Goal: Task Accomplishment & Management: Manage account settings

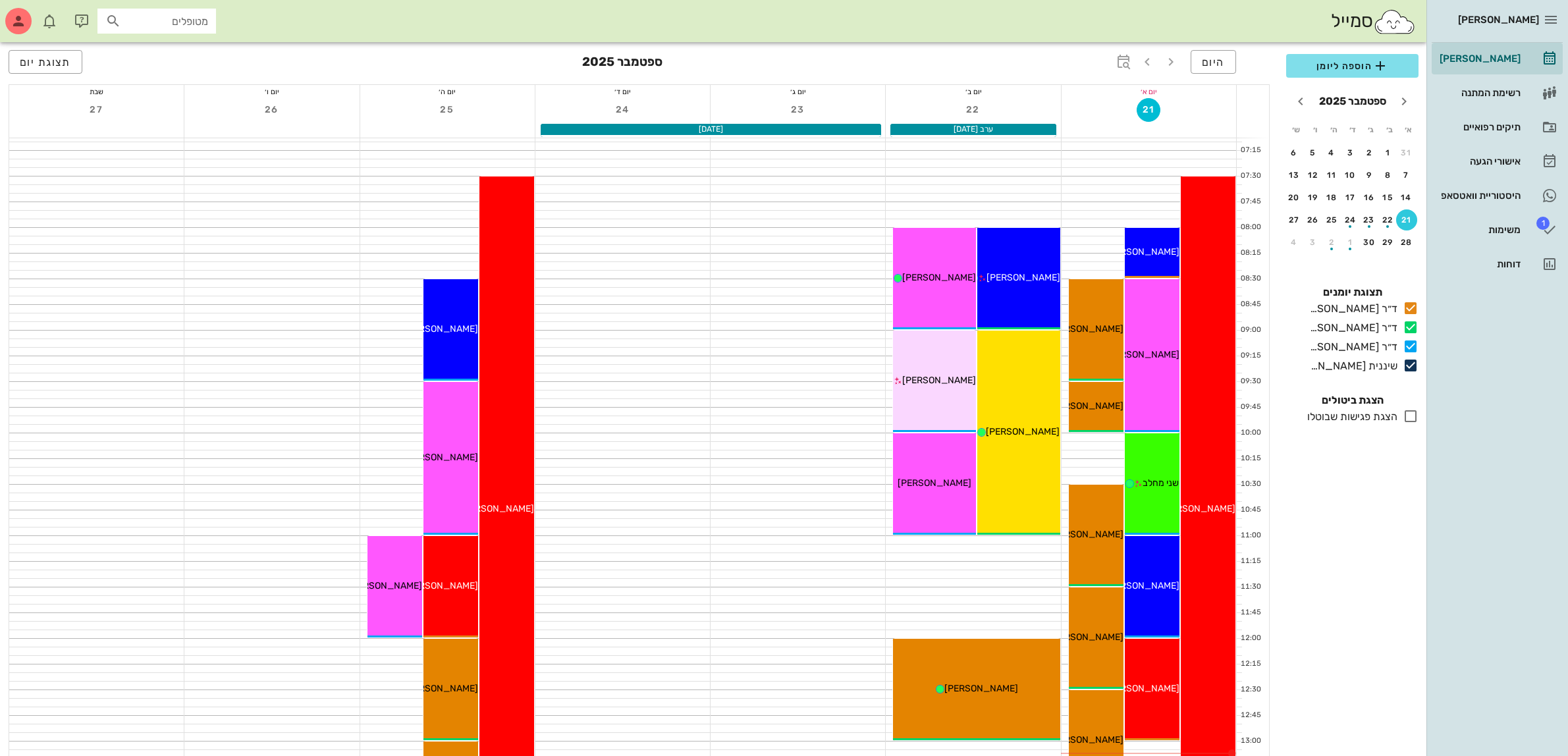
scroll to position [576, 0]
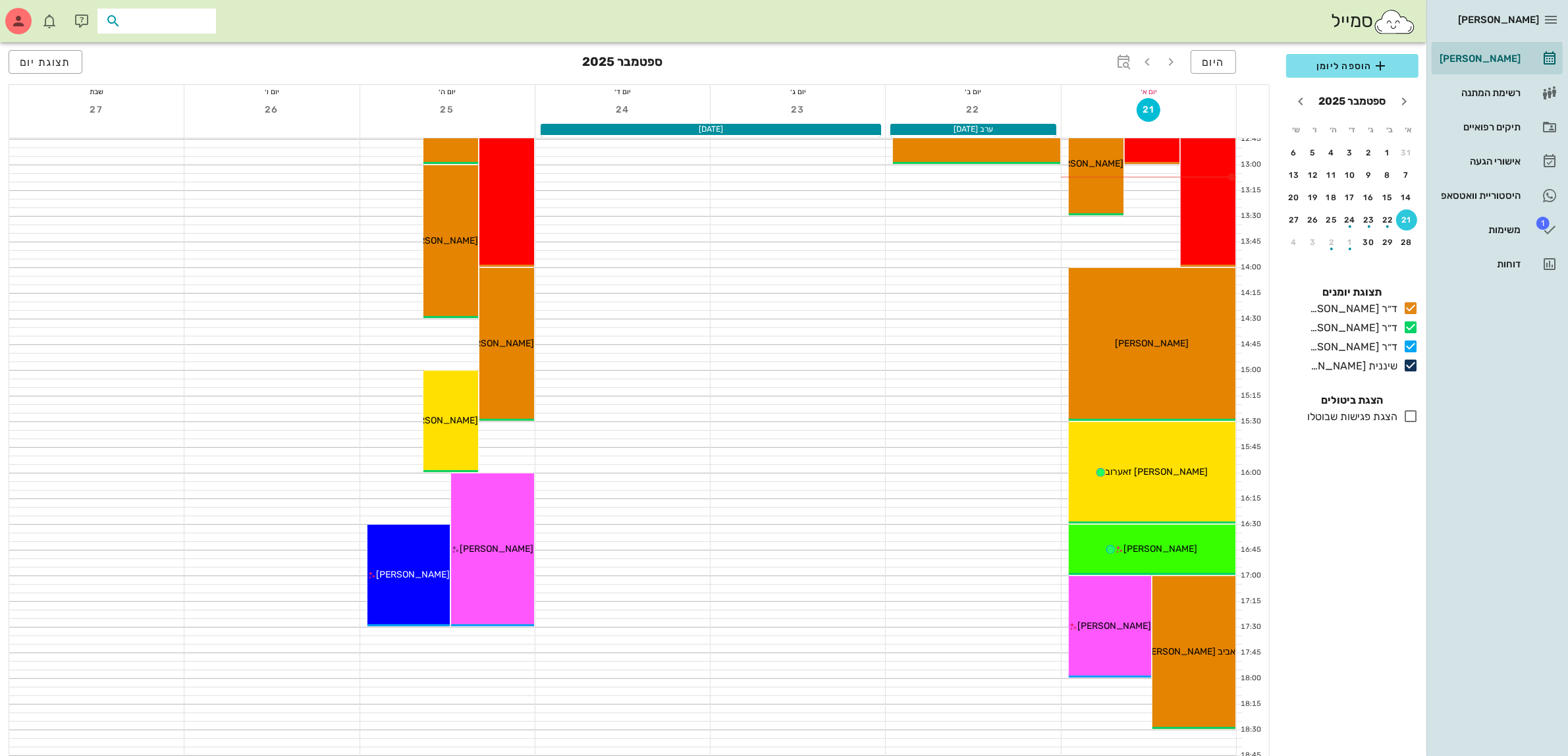
click at [157, 18] on input "text" at bounding box center [166, 21] width 85 height 17
type input "למאר"
click at [165, 51] on div "[PERSON_NAME]" at bounding box center [154, 50] width 133 height 10
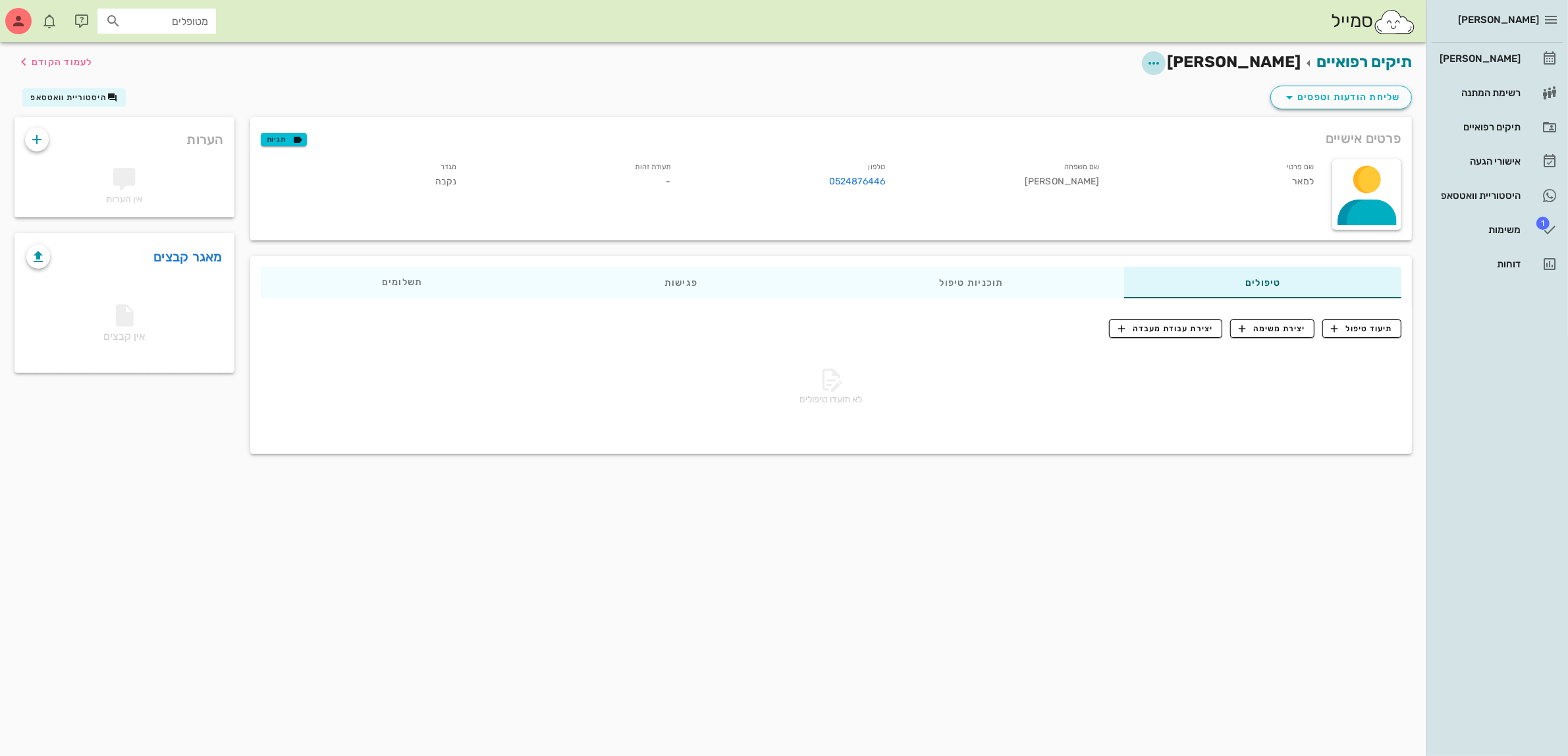
click at [1161, 62] on icon "button" at bounding box center [1153, 63] width 16 height 16
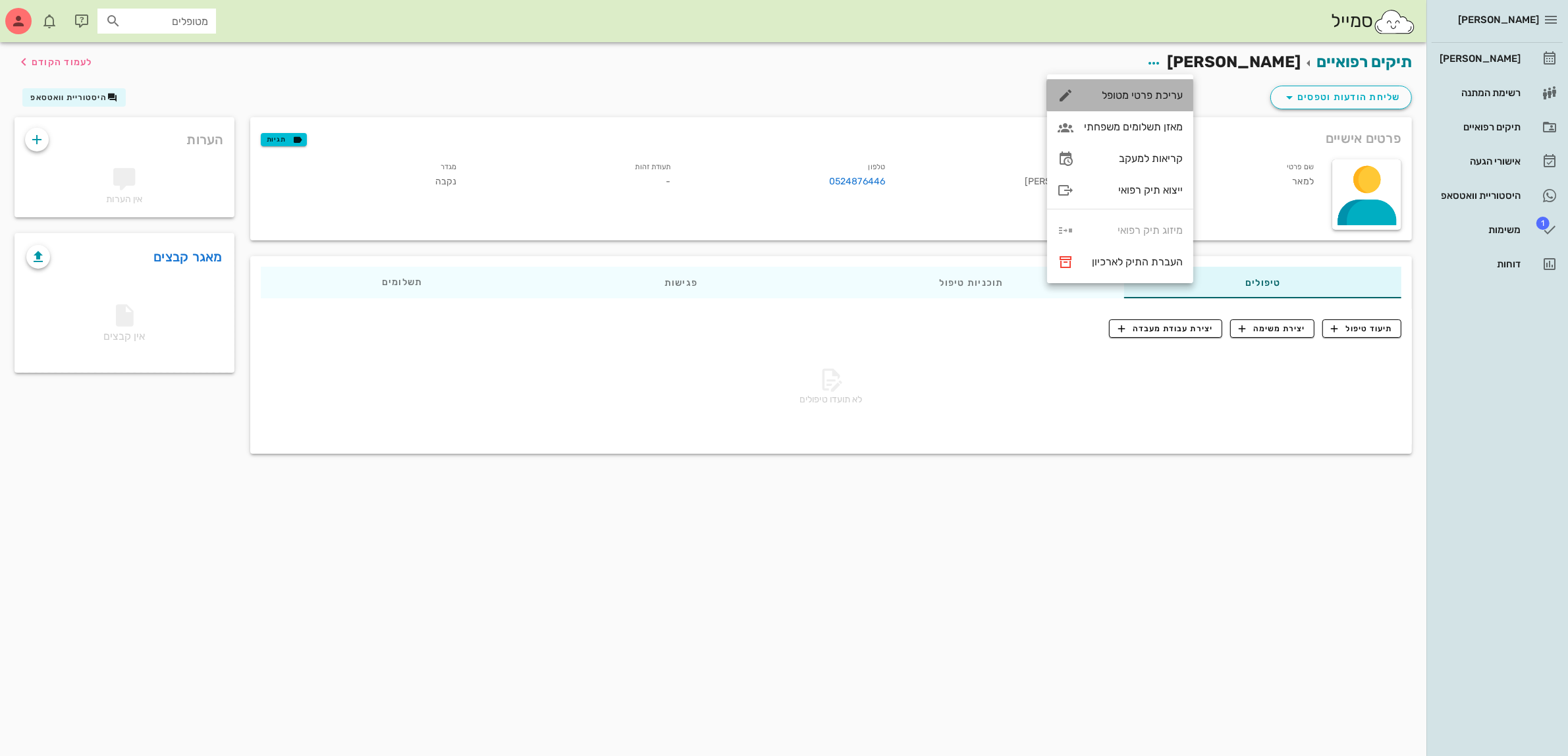
click at [1129, 87] on div "עריכת פרטי מטופל" at bounding box center [1120, 96] width 146 height 32
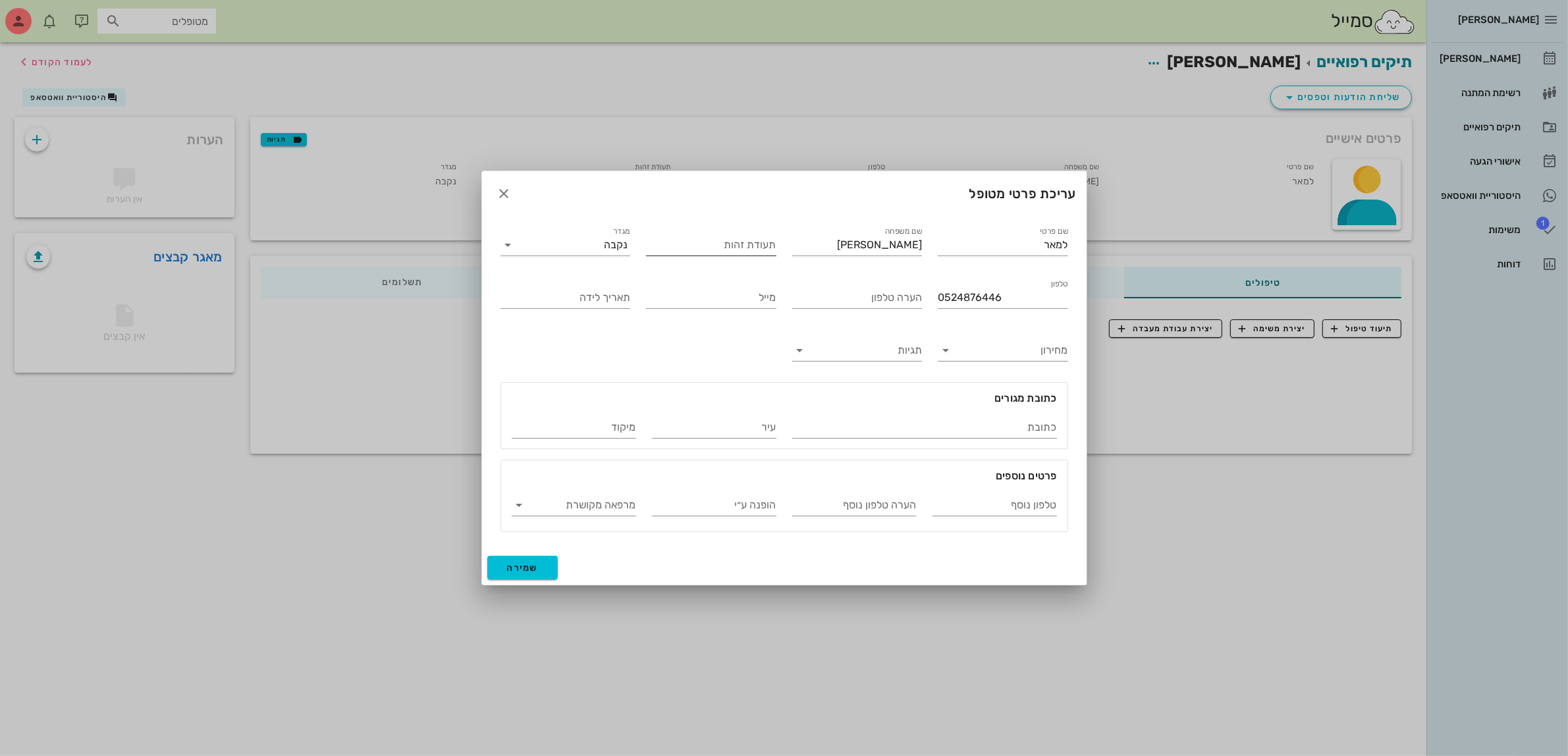
click at [729, 248] on input "תעודת זהות" at bounding box center [711, 245] width 130 height 21
click at [729, 247] on input "תעודת זהות" at bounding box center [711, 245] width 130 height 21
click at [760, 248] on input "תעודת זהות" at bounding box center [711, 245] width 130 height 21
type input "216131466"
click at [522, 571] on span "שמירה" at bounding box center [523, 568] width 32 height 11
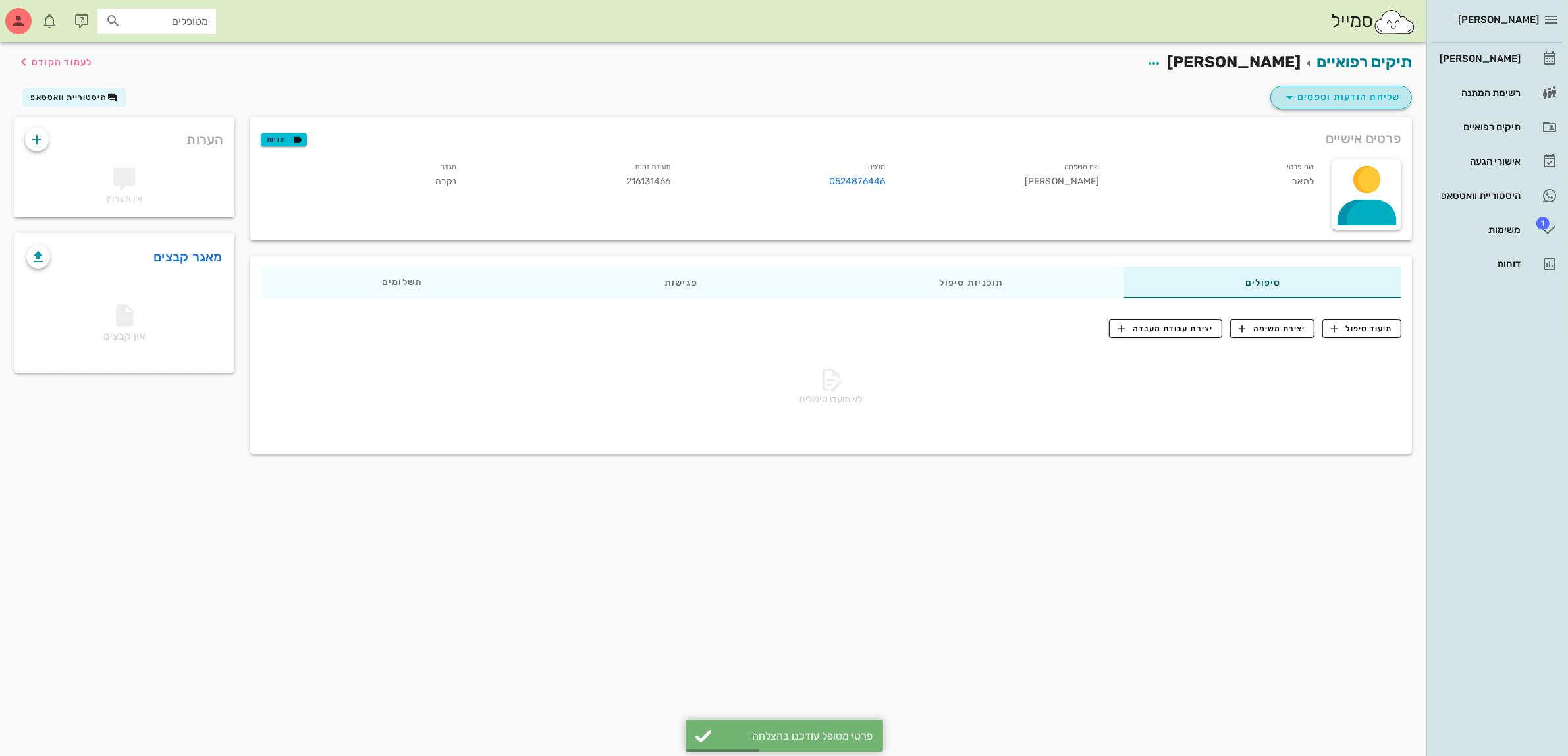
click at [1332, 92] on span "שליחת הודעות וטפסים" at bounding box center [1340, 97] width 119 height 16
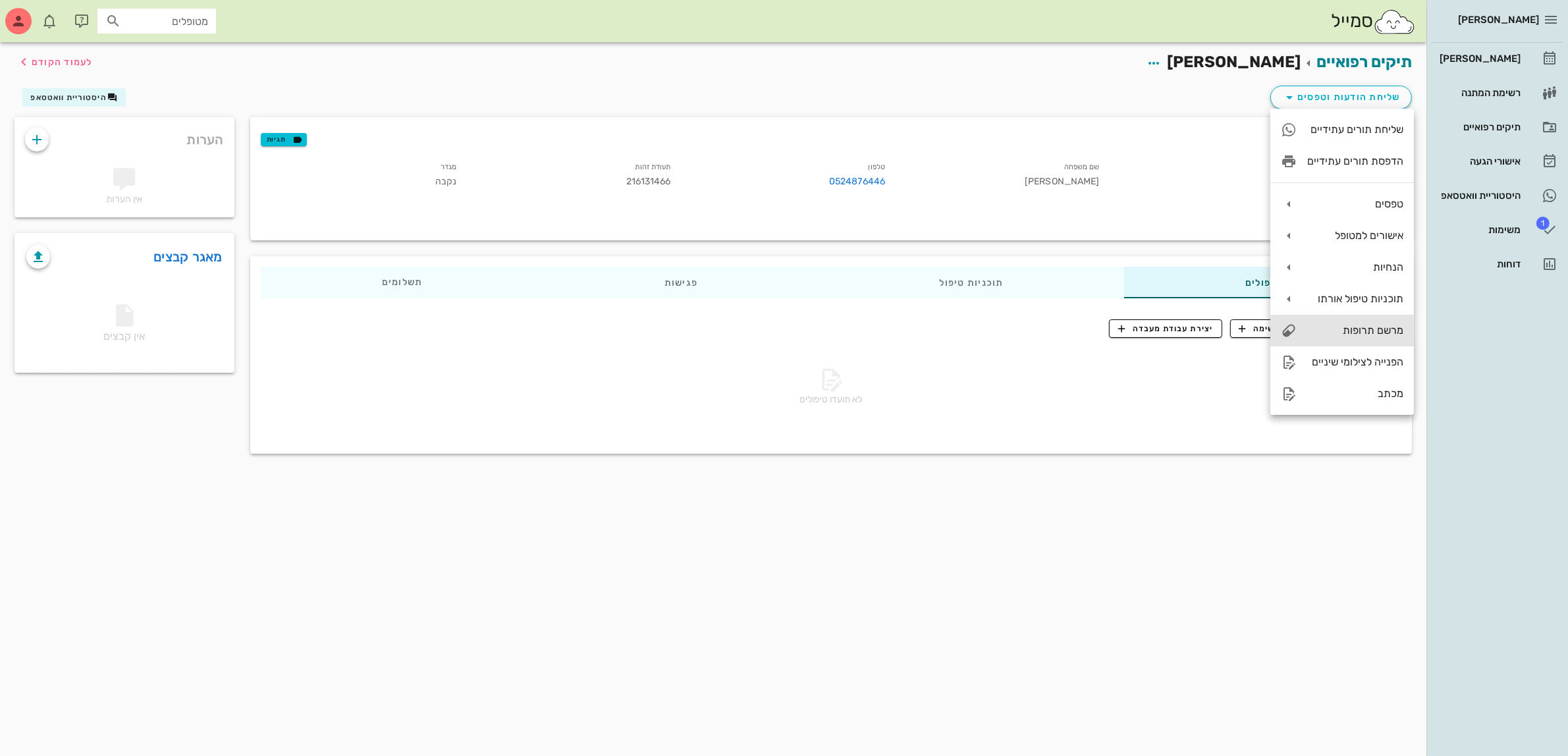
click at [1348, 328] on div "מרשם תרופות" at bounding box center [1355, 331] width 96 height 13
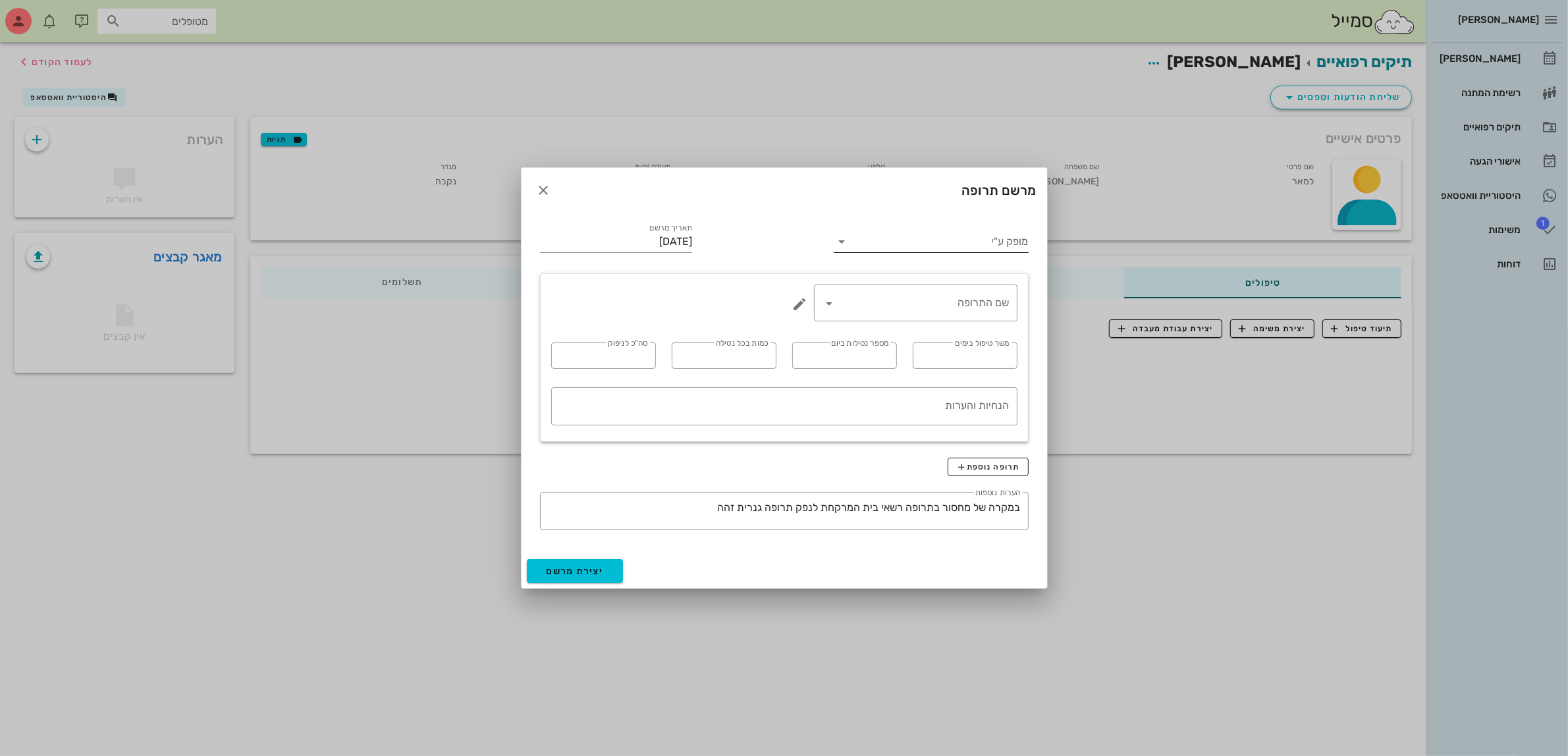
click at [966, 241] on input "מופק ע"י" at bounding box center [940, 241] width 176 height 21
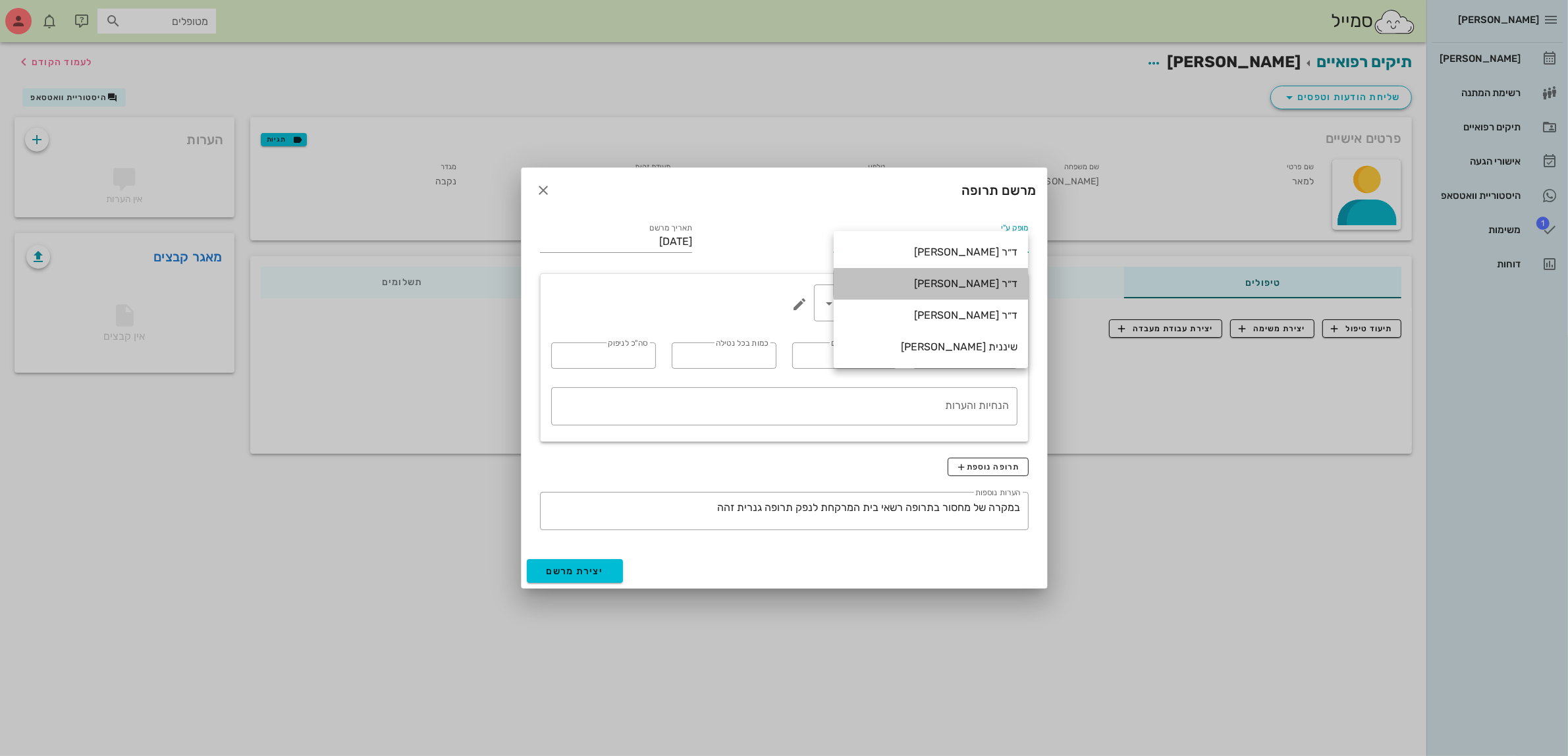
click at [979, 285] on div "ד״ר [PERSON_NAME]" at bounding box center [931, 284] width 173 height 13
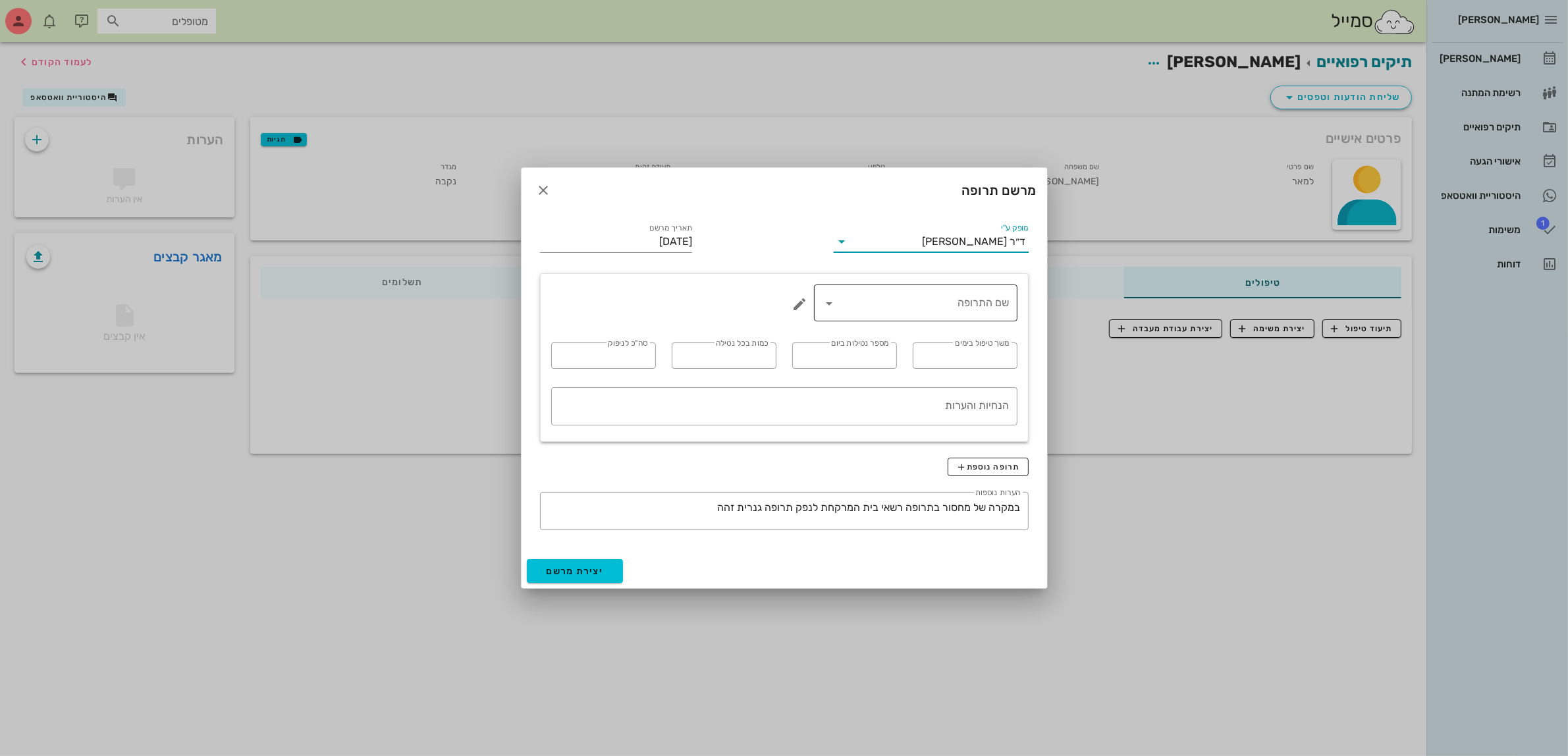
click at [966, 310] on input "שם התרופה" at bounding box center [925, 303] width 169 height 21
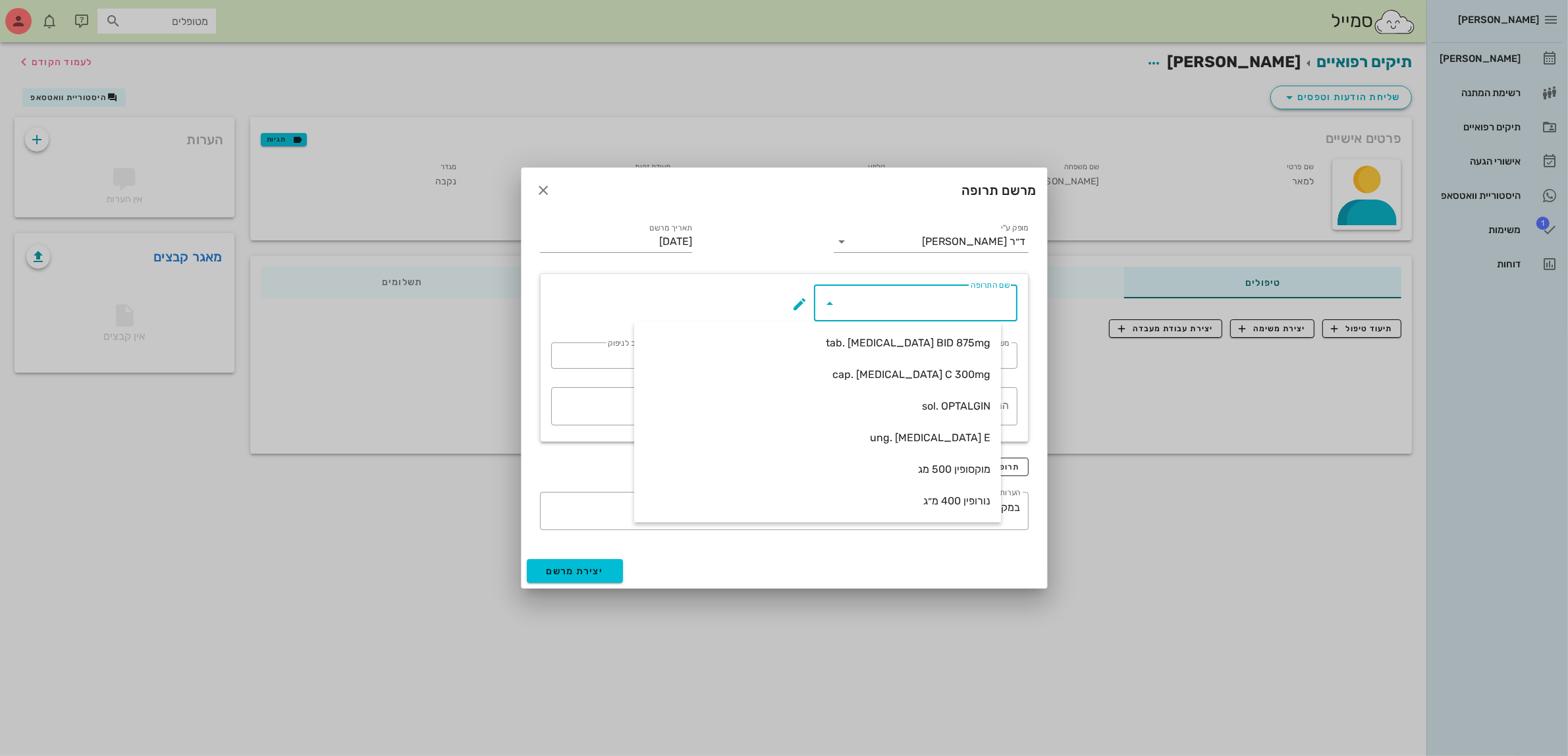
click at [951, 373] on div "cap. [MEDICAL_DATA] C 300mg" at bounding box center [817, 375] width 346 height 13
type input "cap. [MEDICAL_DATA] C 300mg"
type input "7"
type input "3"
type input "1"
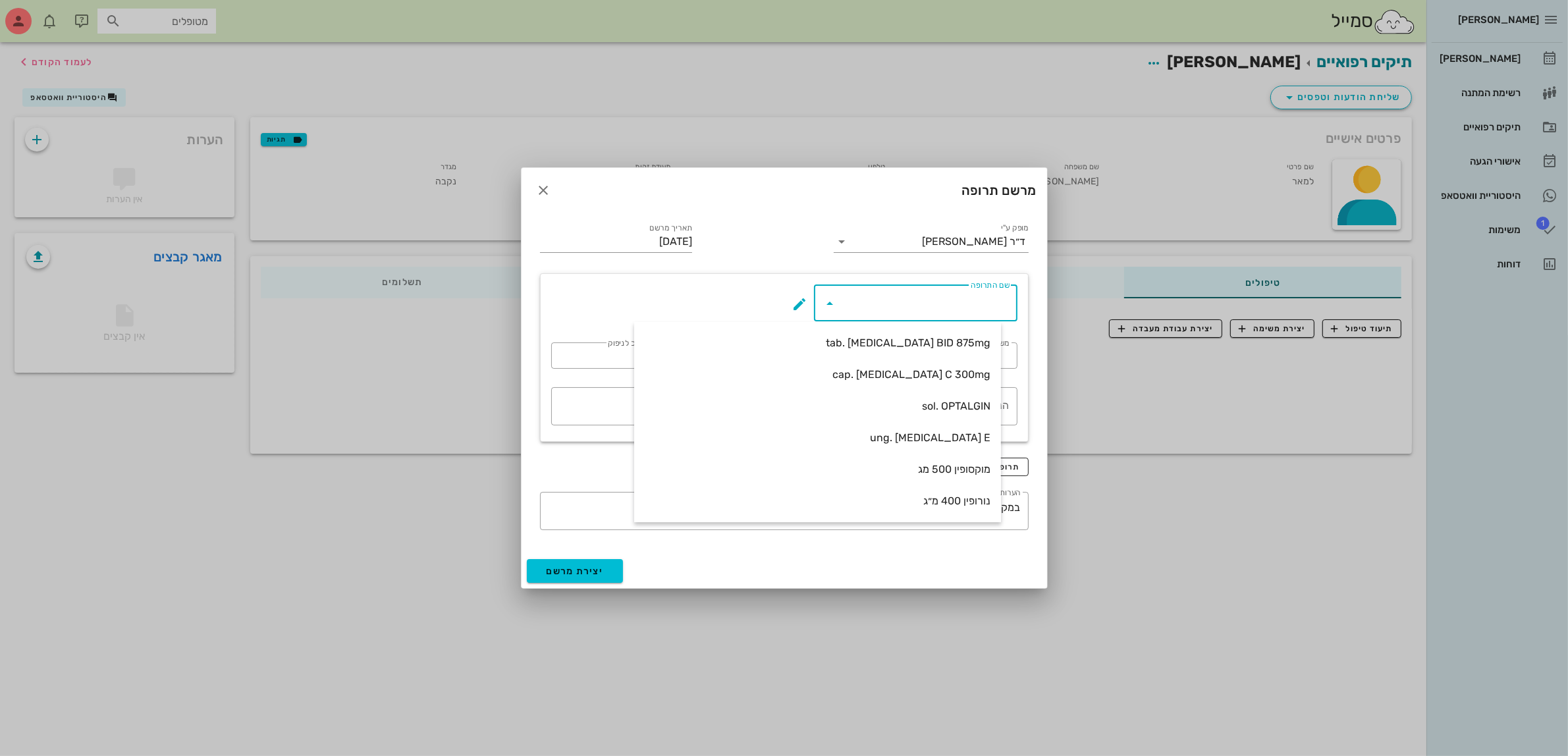
type input "21"
type textarea "קפסולה אחת כל 8 שעות במשך 7 ימים"
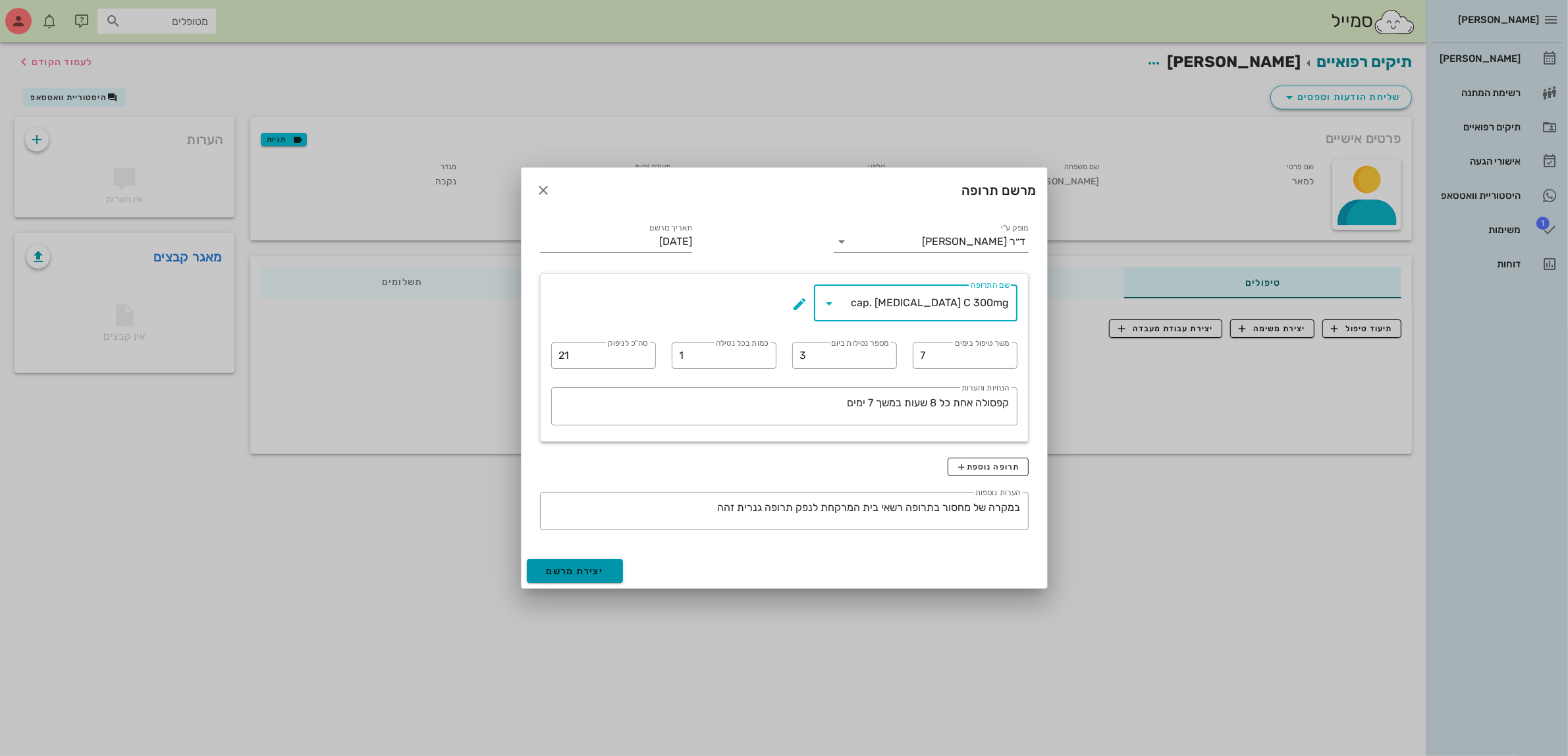
click at [557, 573] on span "יצירת מרשם" at bounding box center [575, 571] width 58 height 11
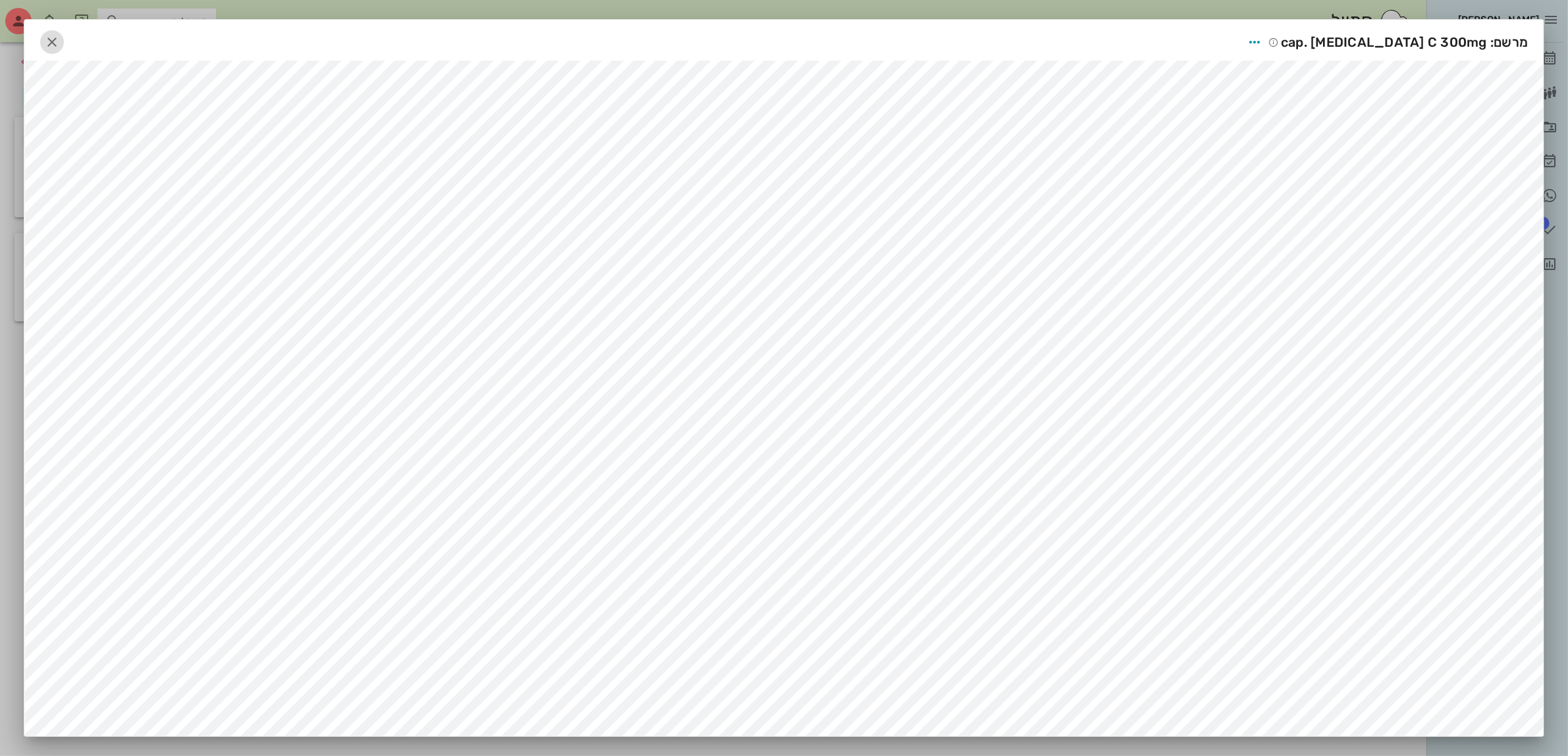
click at [60, 37] on icon "button" at bounding box center [52, 42] width 16 height 16
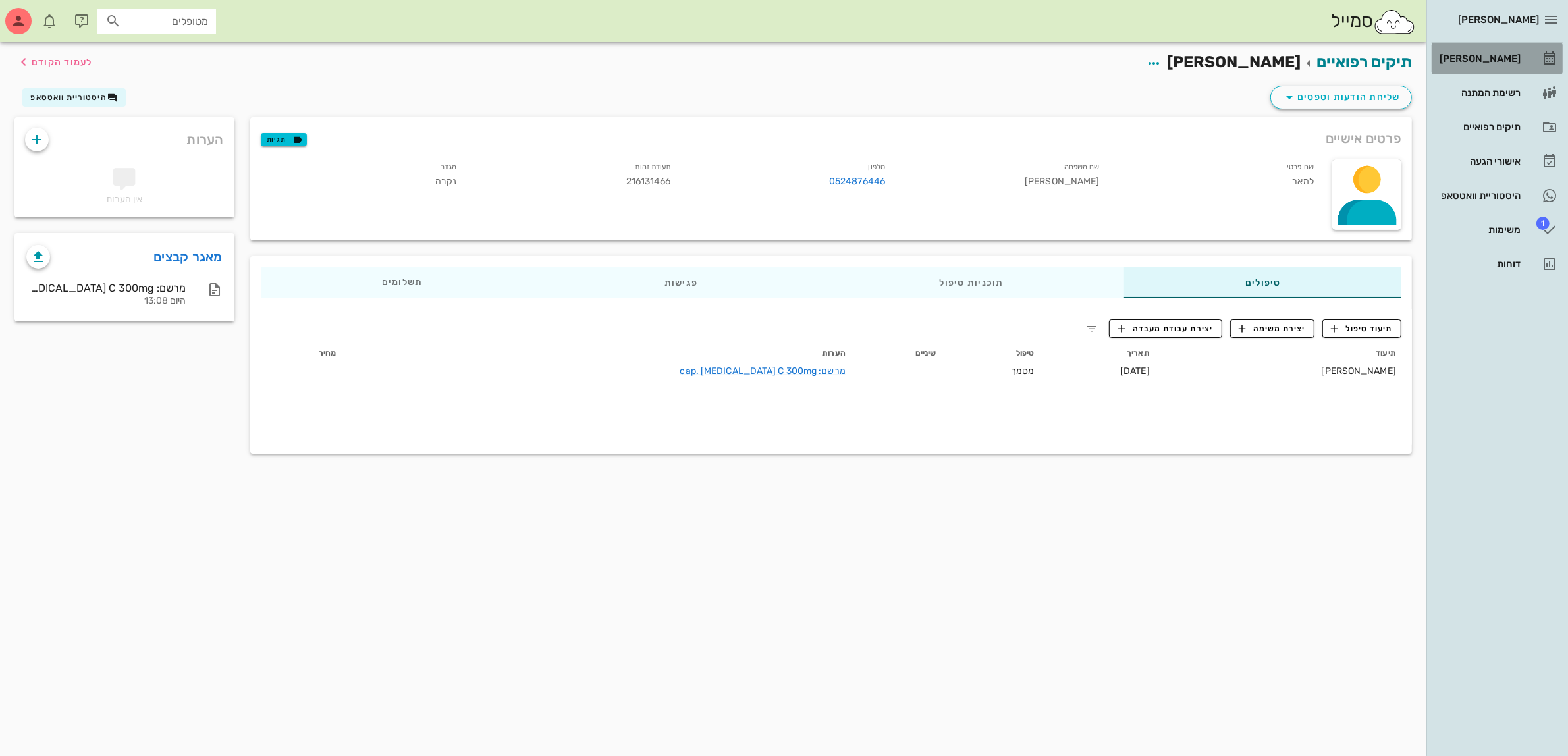
click at [1479, 54] on div "[PERSON_NAME]" at bounding box center [1479, 58] width 84 height 10
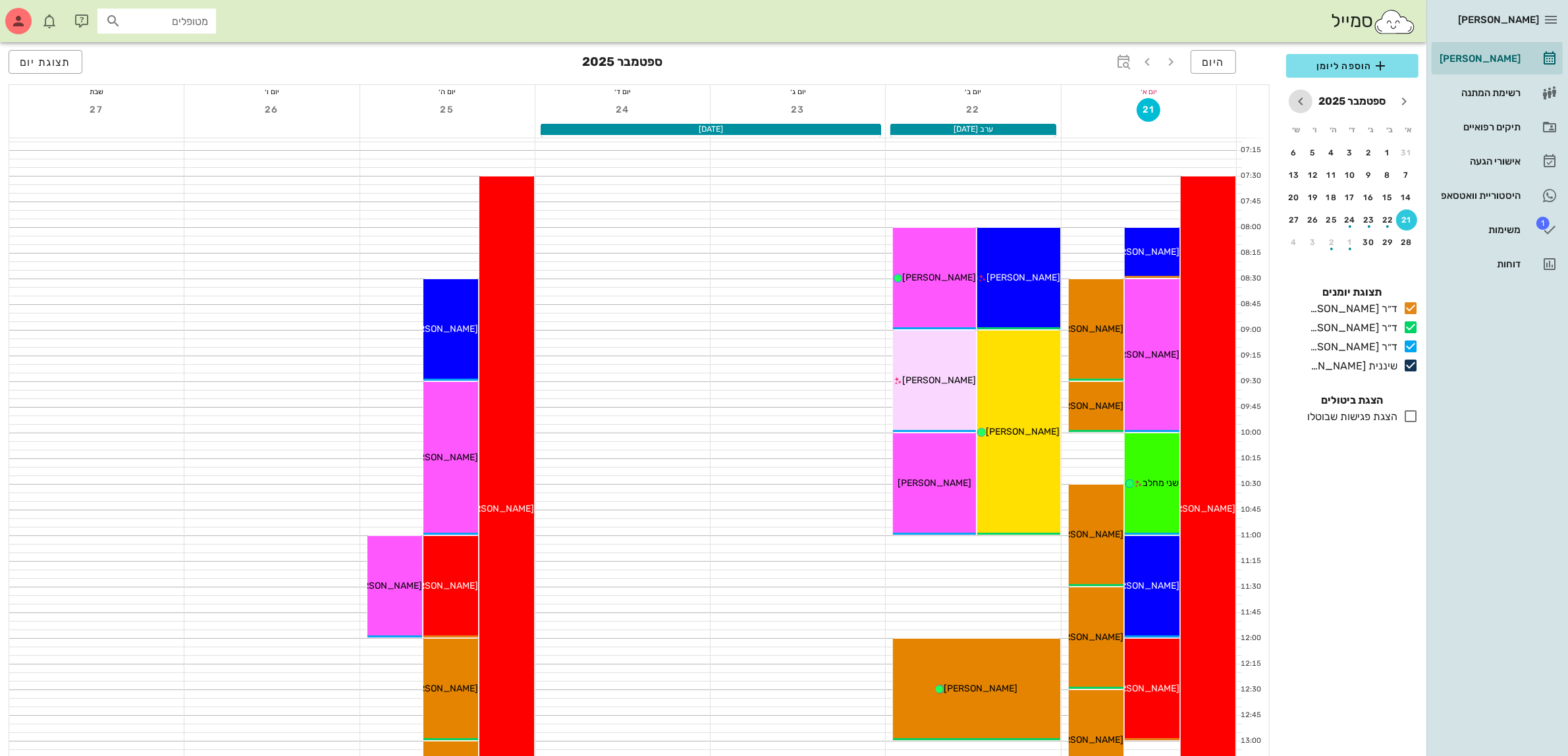
click at [1296, 99] on icon "חודש הבא" at bounding box center [1300, 101] width 16 height 16
click at [1302, 99] on icon "חודש הבא" at bounding box center [1300, 101] width 16 height 16
click at [1409, 173] on div "2" at bounding box center [1407, 176] width 21 height 10
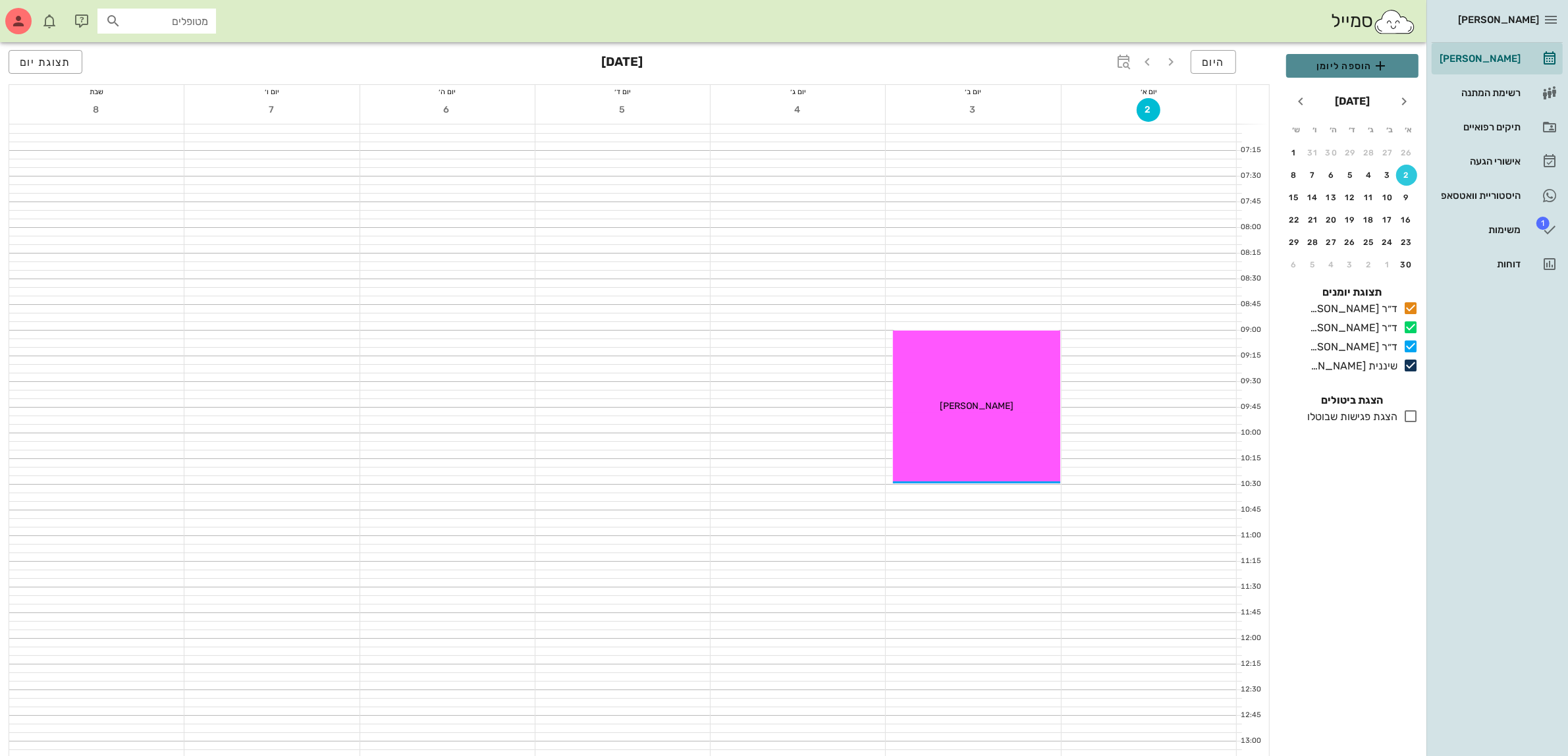
click at [1334, 64] on span "הוספה ליומן" at bounding box center [1352, 66] width 111 height 16
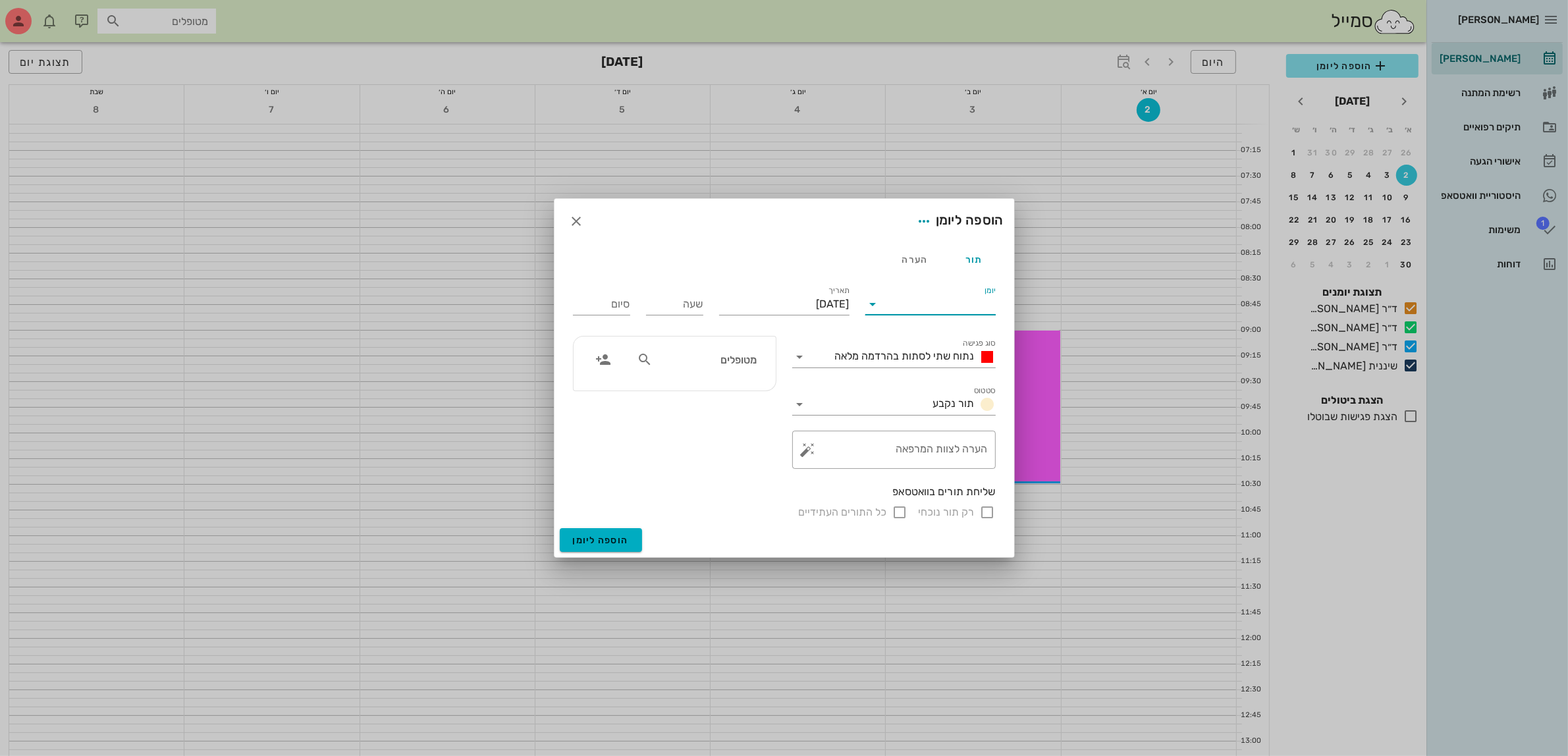
click at [924, 295] on input "יומן" at bounding box center [939, 304] width 112 height 21
click at [919, 344] on div "ד״ר [PERSON_NAME]" at bounding box center [934, 346] width 117 height 13
click at [909, 356] on span "נתוח שתי לסתות בהרדמה מלאה" at bounding box center [904, 356] width 140 height 13
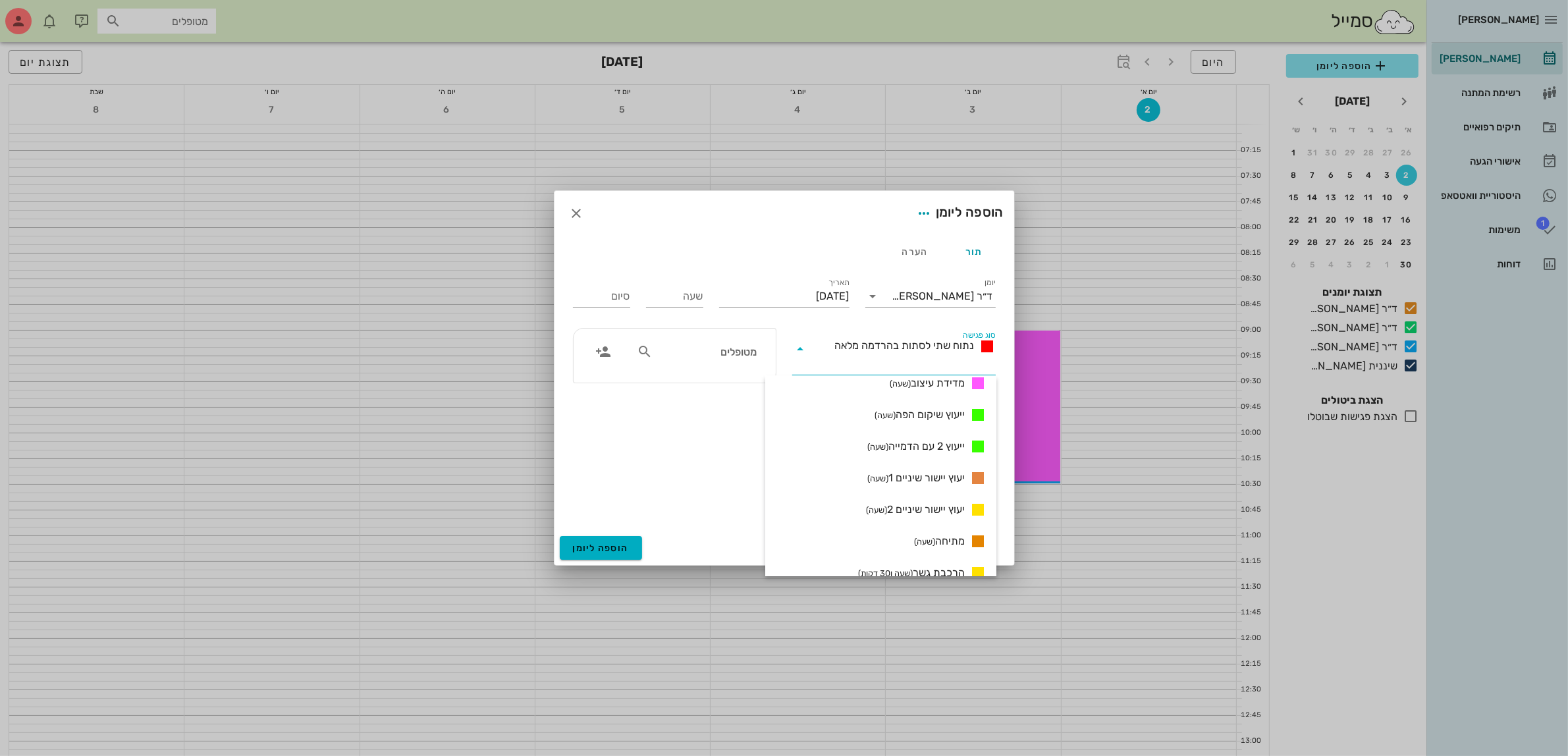
scroll to position [823, 0]
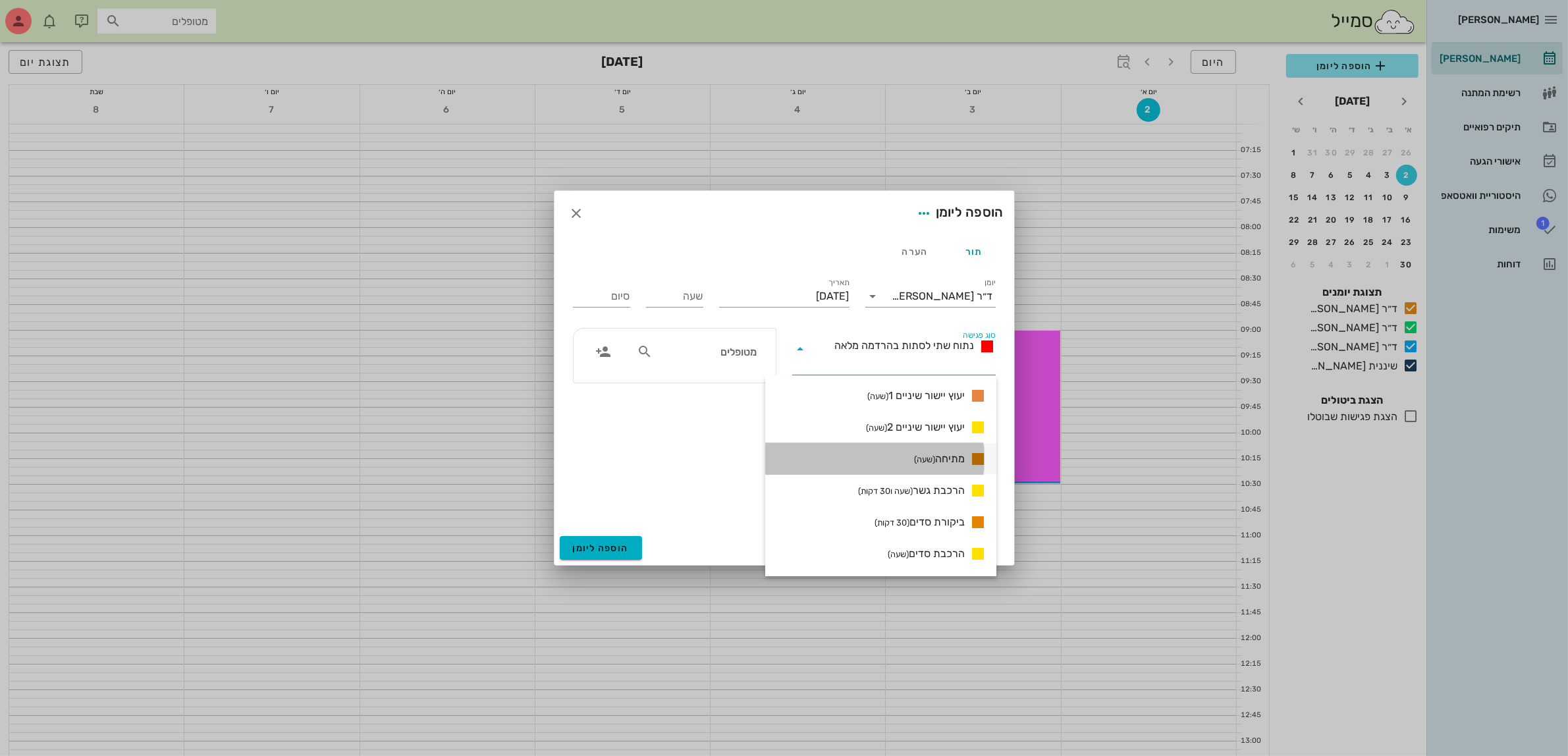
click at [962, 453] on span "מתיחה (שעה)" at bounding box center [939, 460] width 50 height 16
type input "01:00"
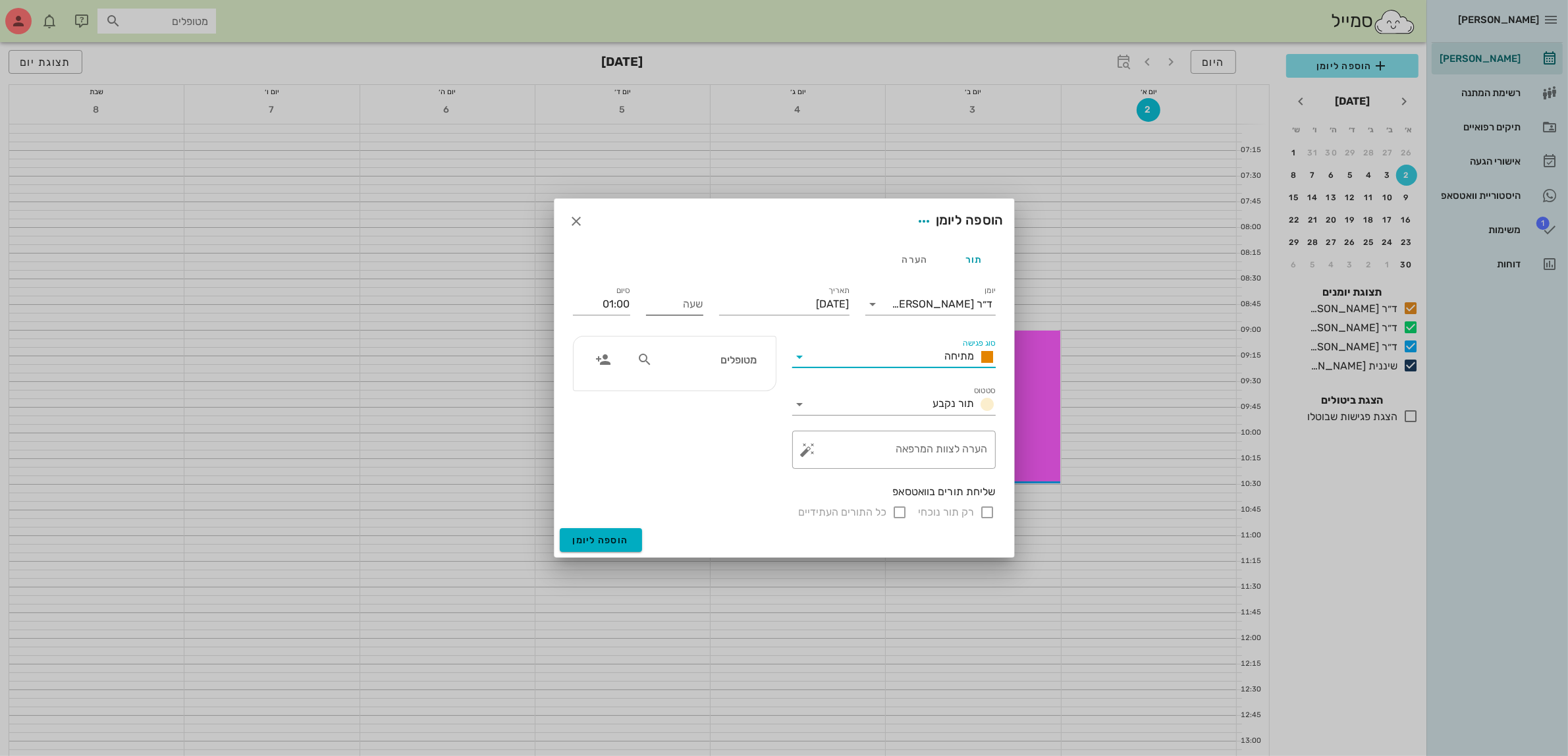
click at [681, 303] on input "שעה" at bounding box center [675, 304] width 58 height 21
type input "11:00"
type input "12:00"
click at [685, 364] on input "text" at bounding box center [705, 359] width 101 height 17
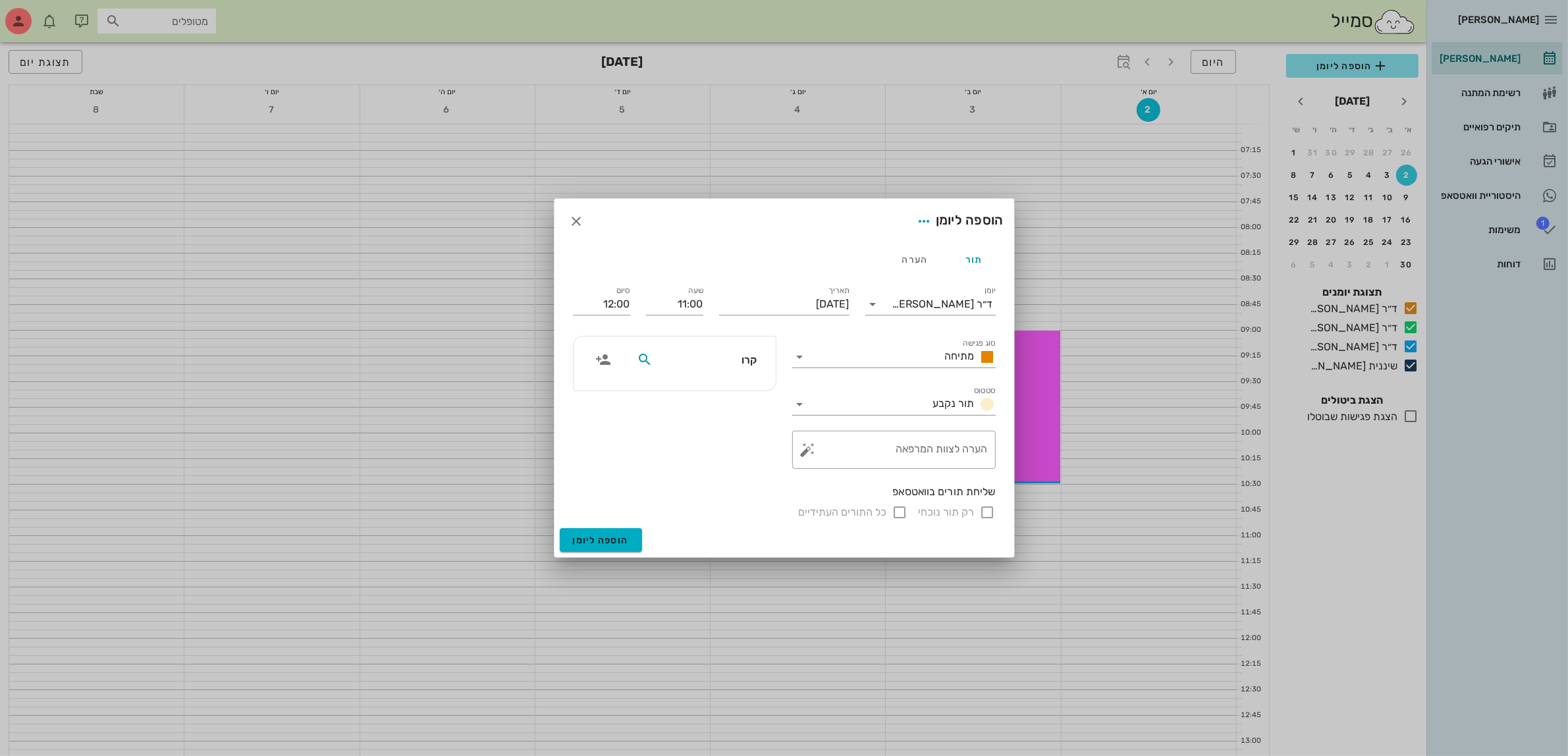
type input "[PERSON_NAME]"
click at [721, 402] on div "0524876446" at bounding box center [701, 400] width 133 height 10
click at [984, 511] on input "רק תור נוכחי" at bounding box center [988, 512] width 16 height 16
checkbox input "false"
click at [601, 539] on span "הוספה ליומן" at bounding box center [601, 540] width 56 height 11
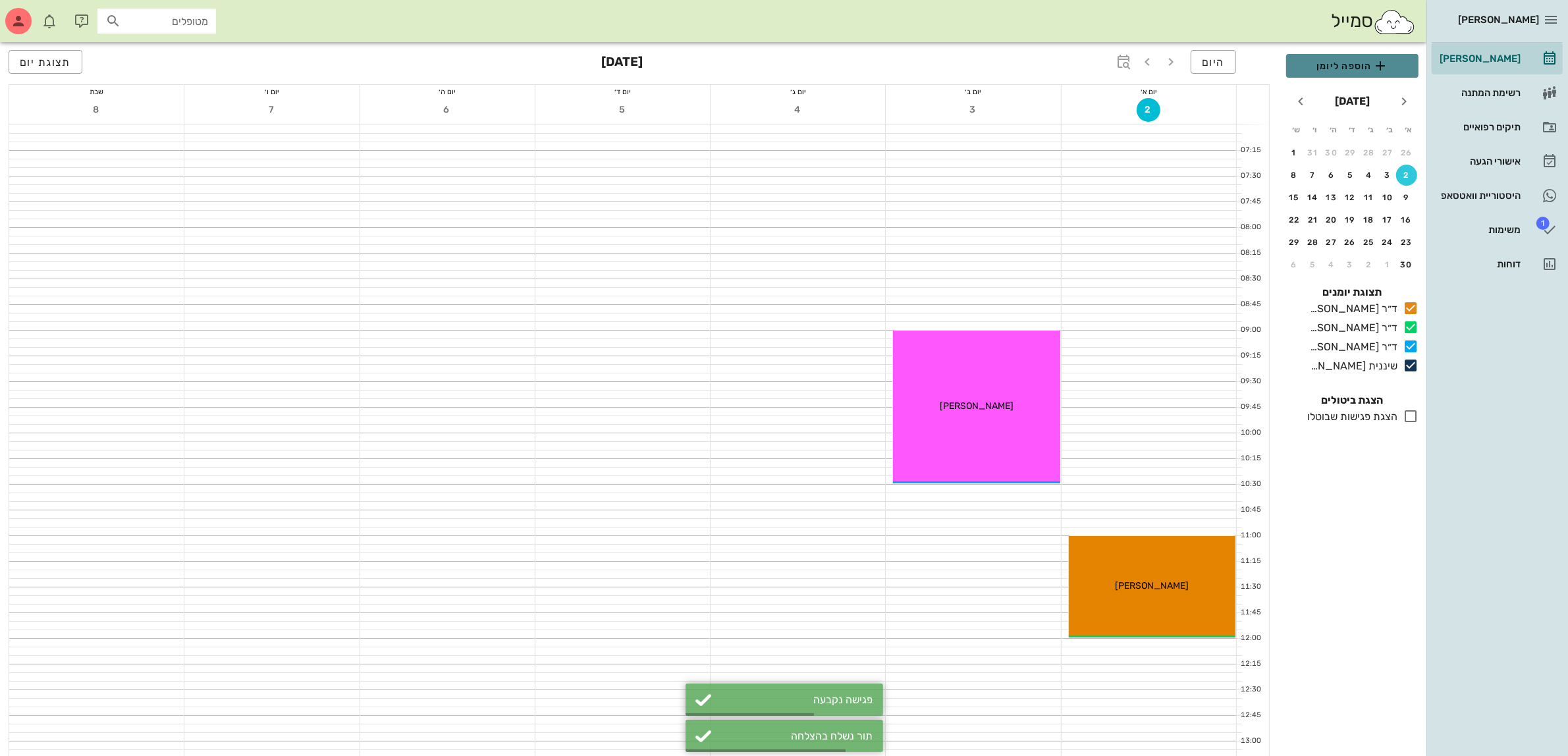
click at [1331, 68] on span "הוספה ליומן" at bounding box center [1352, 66] width 111 height 16
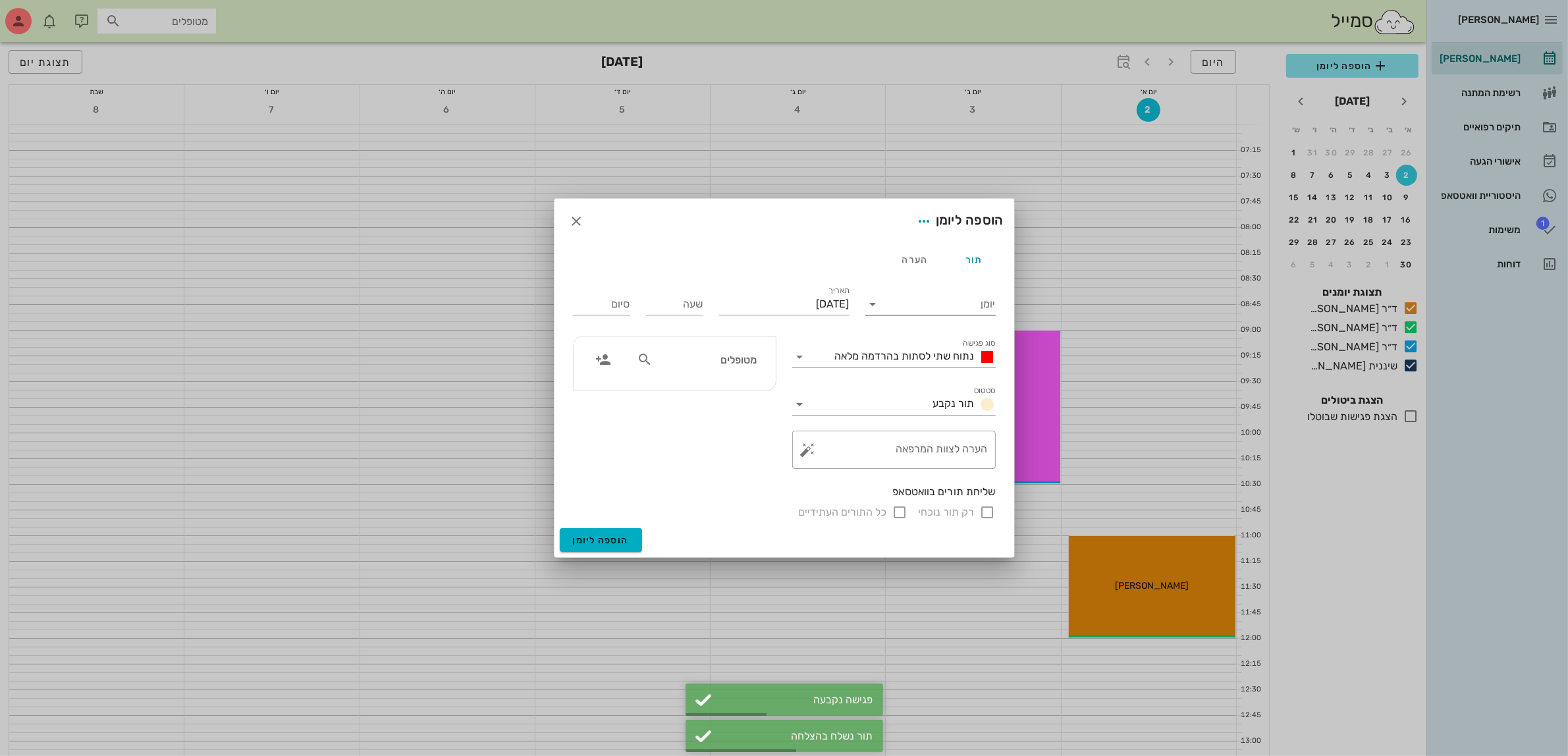
click at [898, 300] on input "יומן" at bounding box center [939, 304] width 112 height 21
click at [935, 352] on div "ד״ר [PERSON_NAME]" at bounding box center [934, 346] width 117 height 13
click at [680, 303] on input "שעה" at bounding box center [675, 304] width 58 height 21
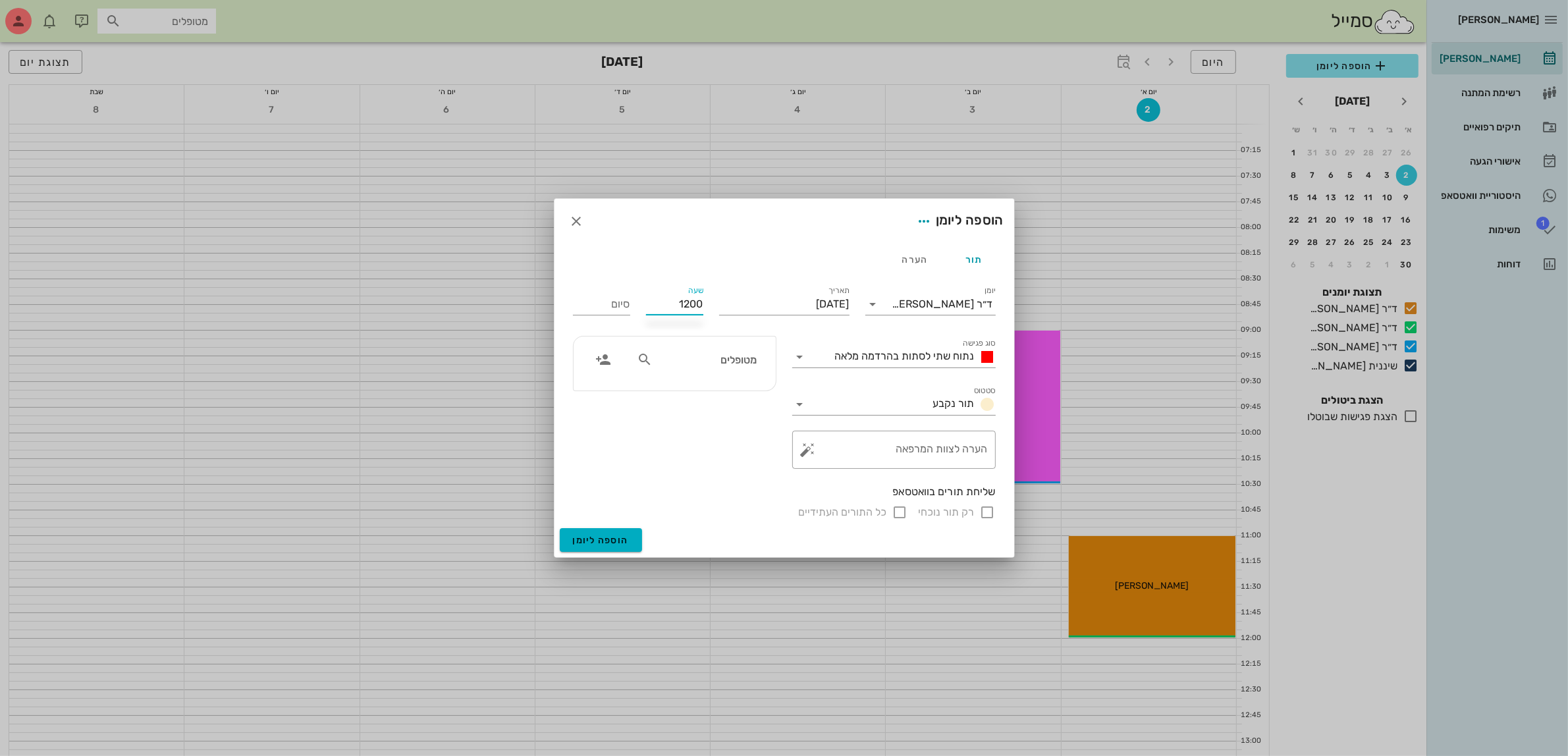
type input "12:00"
click at [903, 355] on span "נתוח שתי לסתות בהרדמה מלאה" at bounding box center [904, 356] width 140 height 13
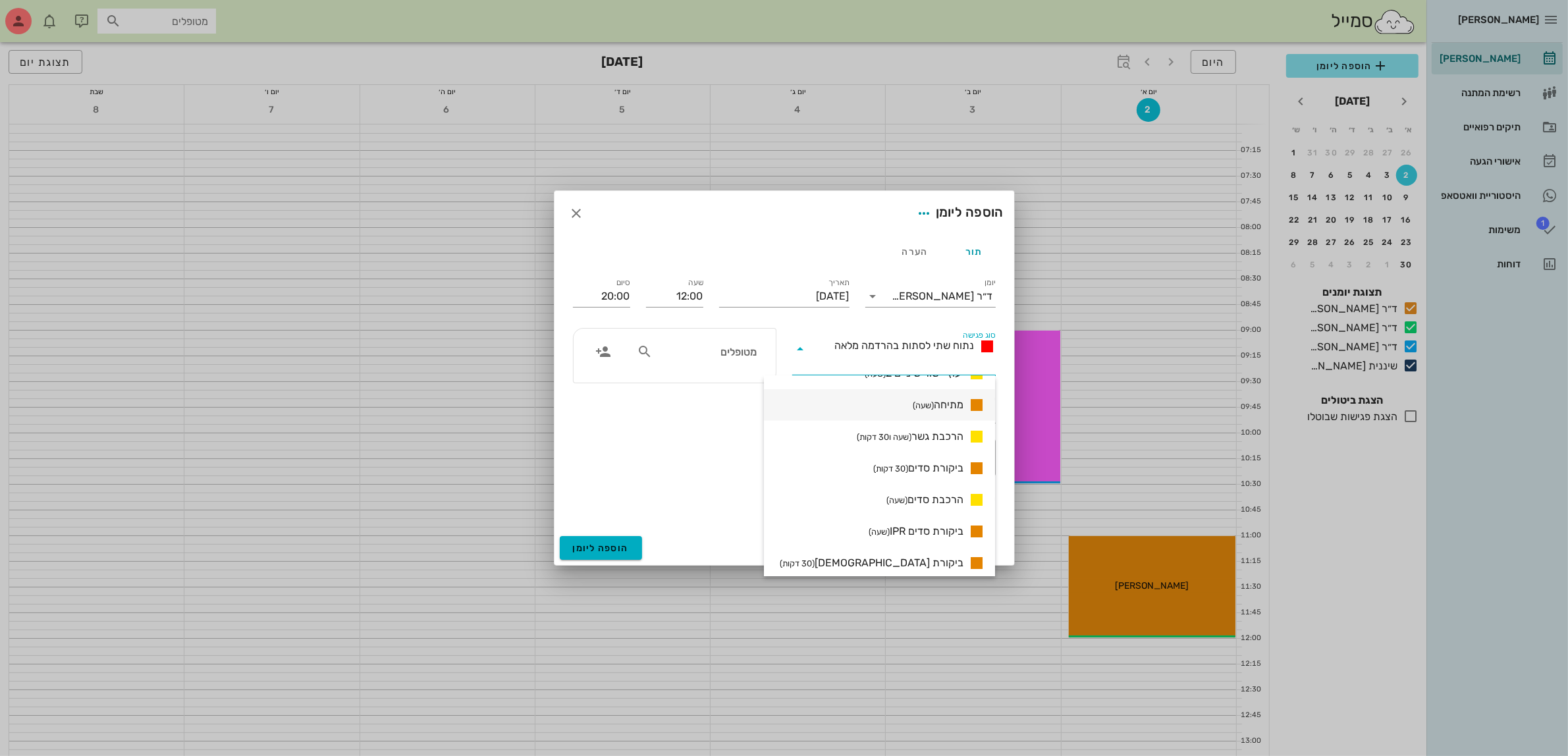
scroll to position [854, 0]
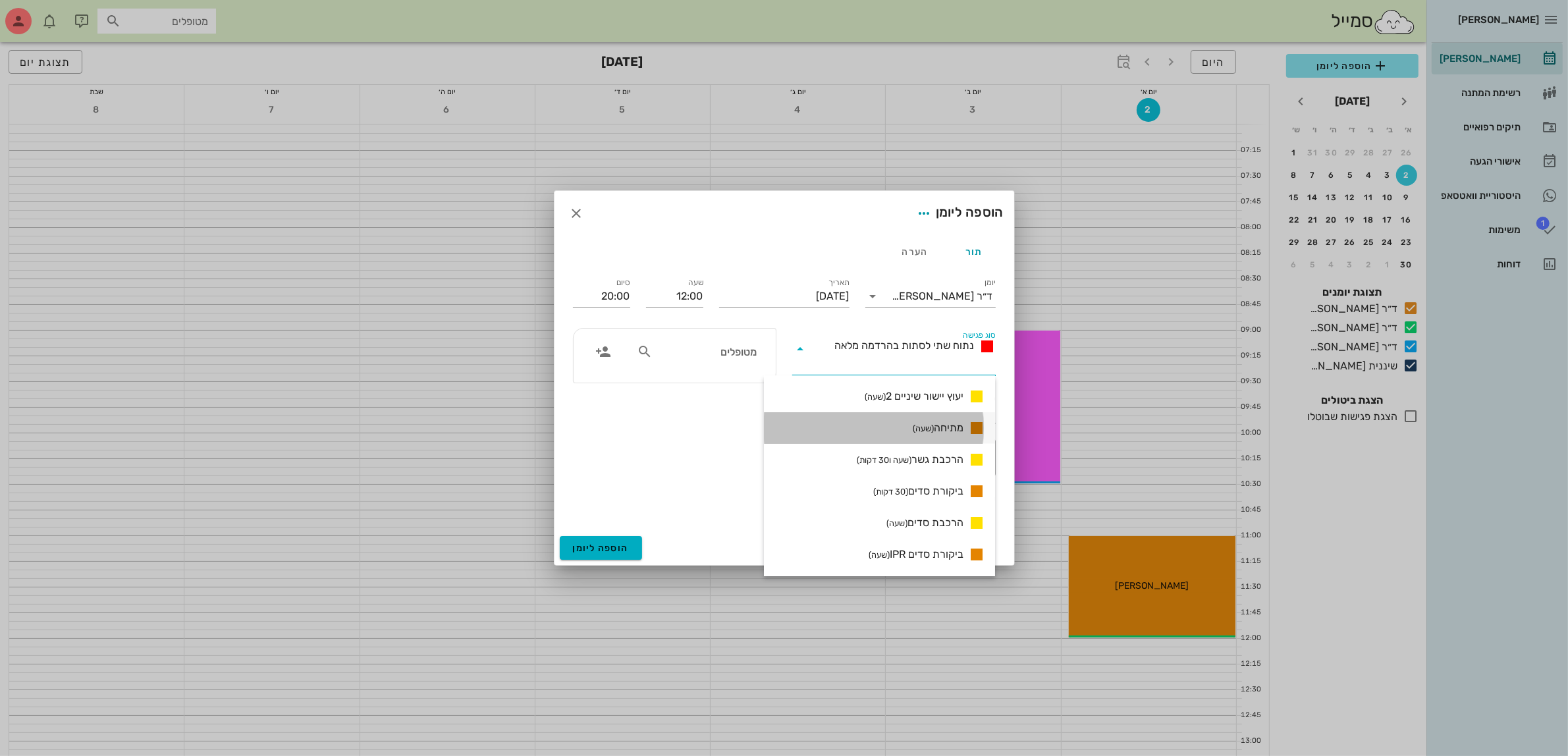
click at [935, 428] on span "מתיחה (שעה)" at bounding box center [938, 428] width 50 height 16
type input "13:00"
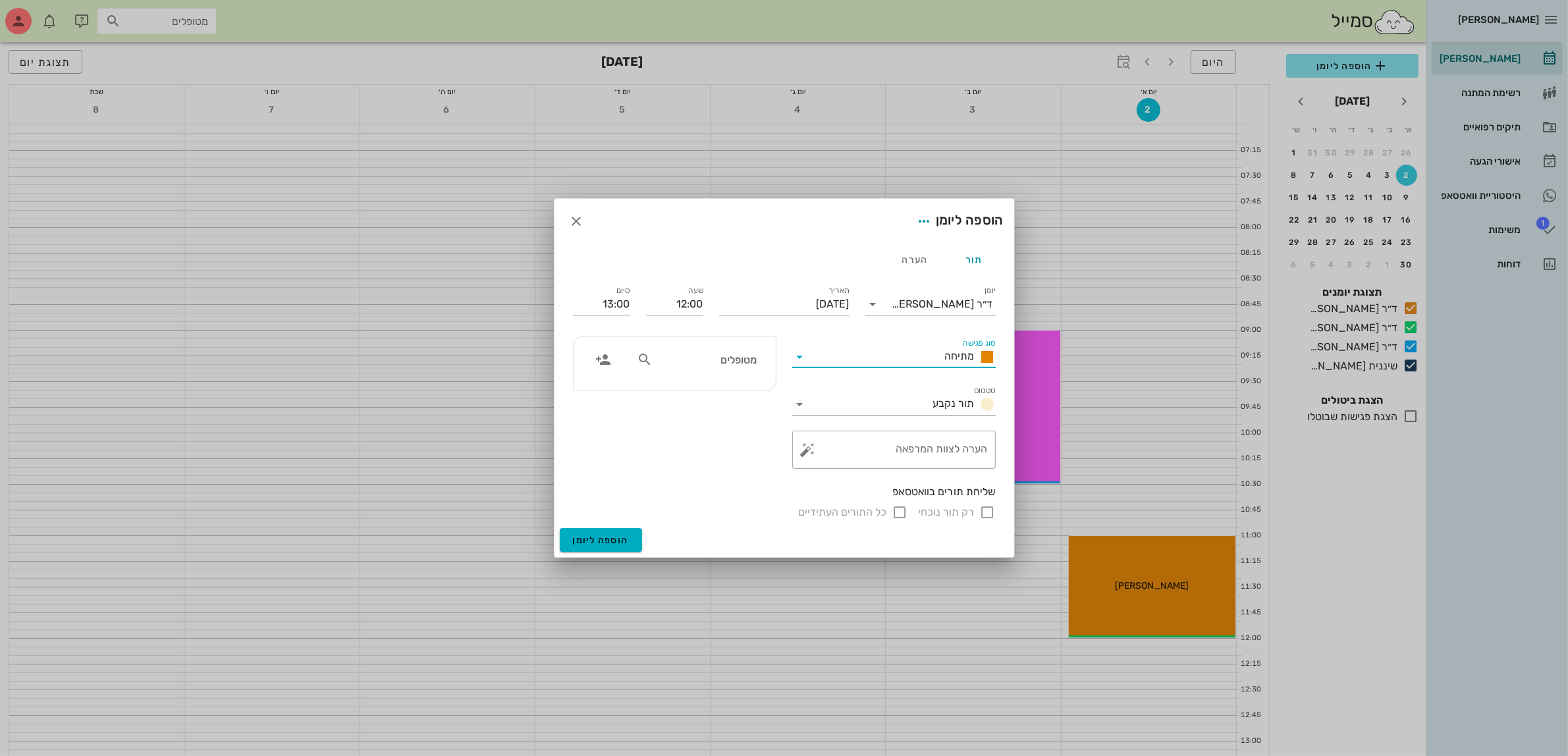
click at [728, 352] on input "מטופלים" at bounding box center [705, 359] width 101 height 17
type input "למא"
click at [723, 392] on div "[PERSON_NAME] 216131466" at bounding box center [681, 389] width 145 height 10
click at [988, 512] on input "רק תור נוכחי" at bounding box center [988, 512] width 16 height 16
checkbox input "false"
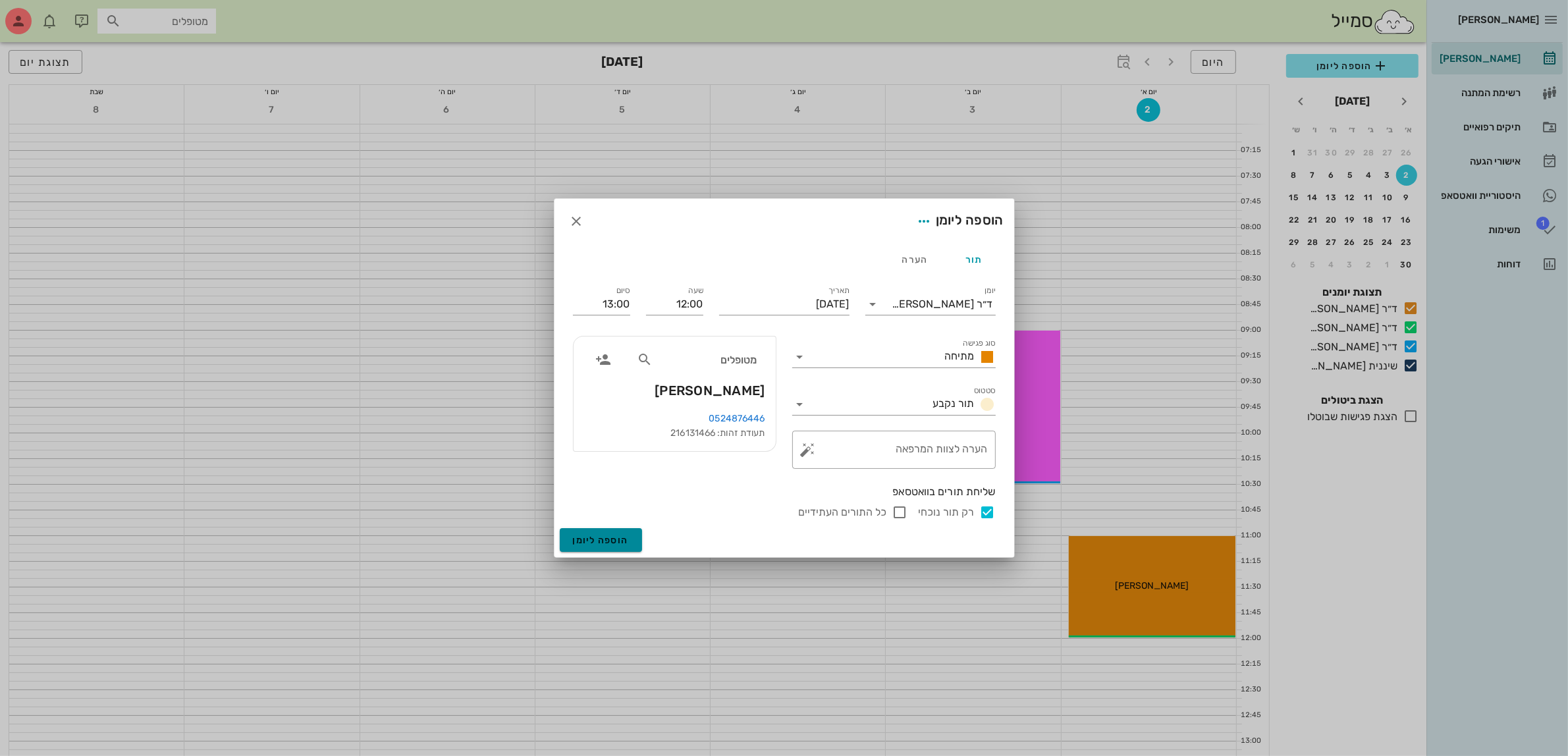
click at [603, 540] on span "הוספה ליומן" at bounding box center [601, 540] width 56 height 11
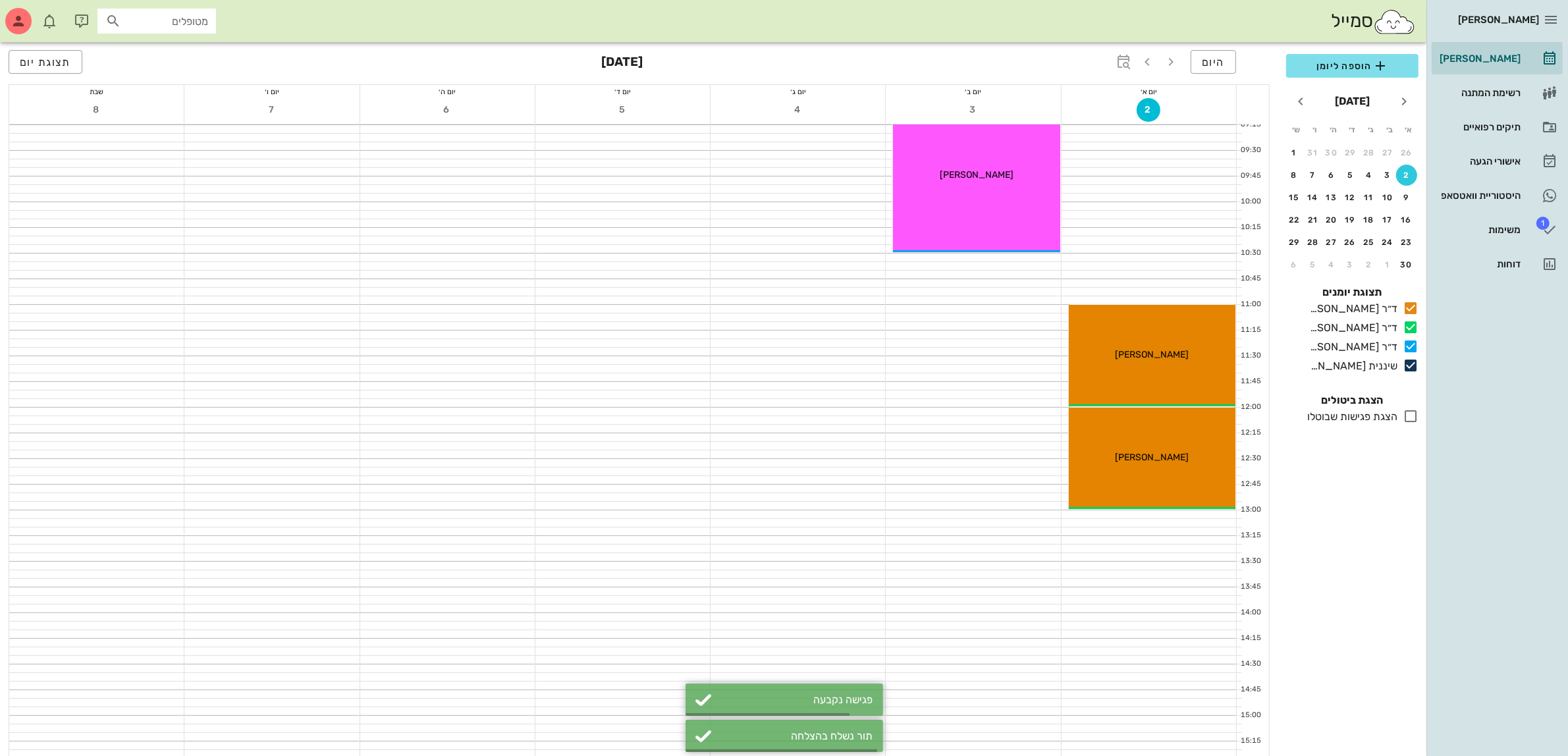
scroll to position [247, 0]
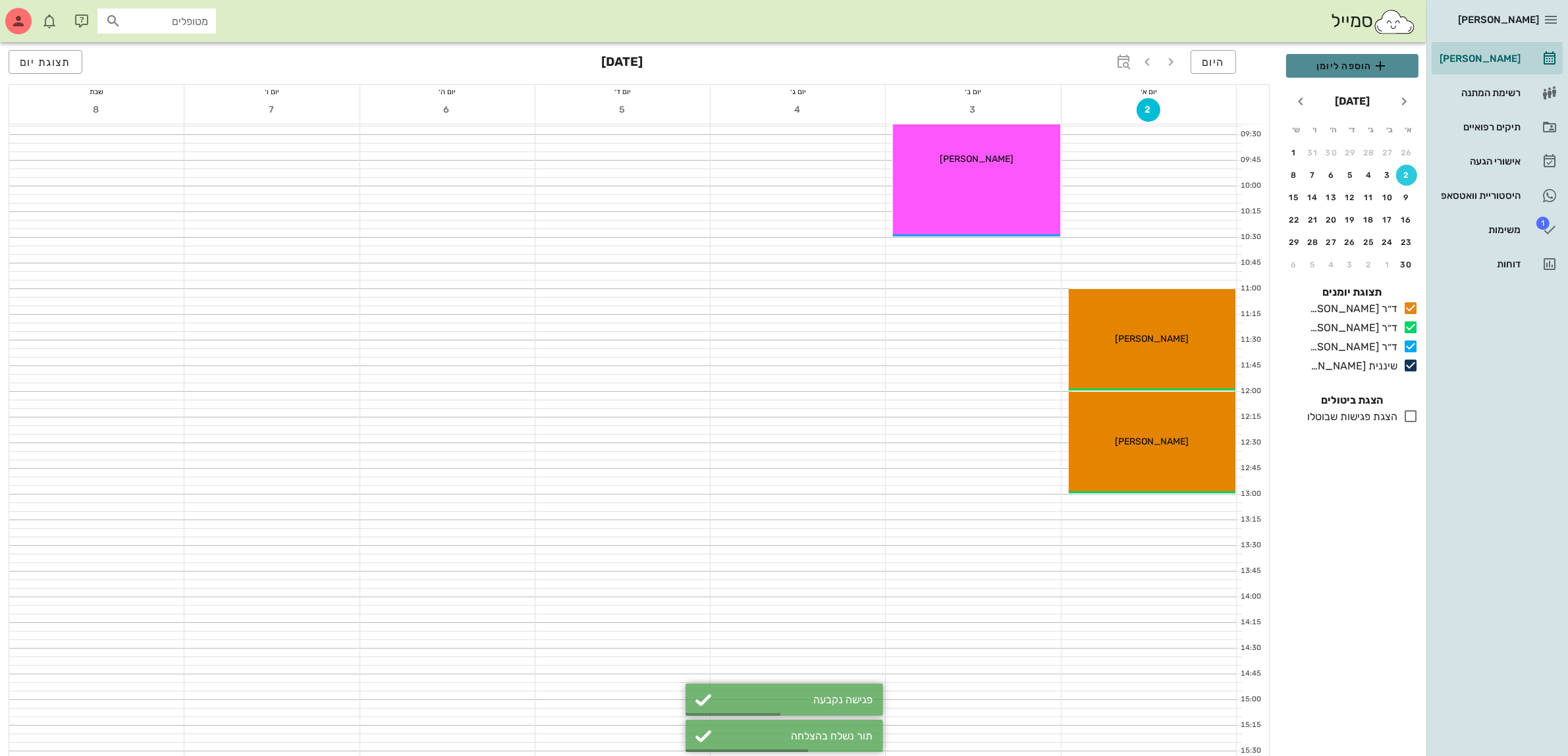
click at [1367, 61] on span "הוספה ליומן" at bounding box center [1352, 66] width 111 height 16
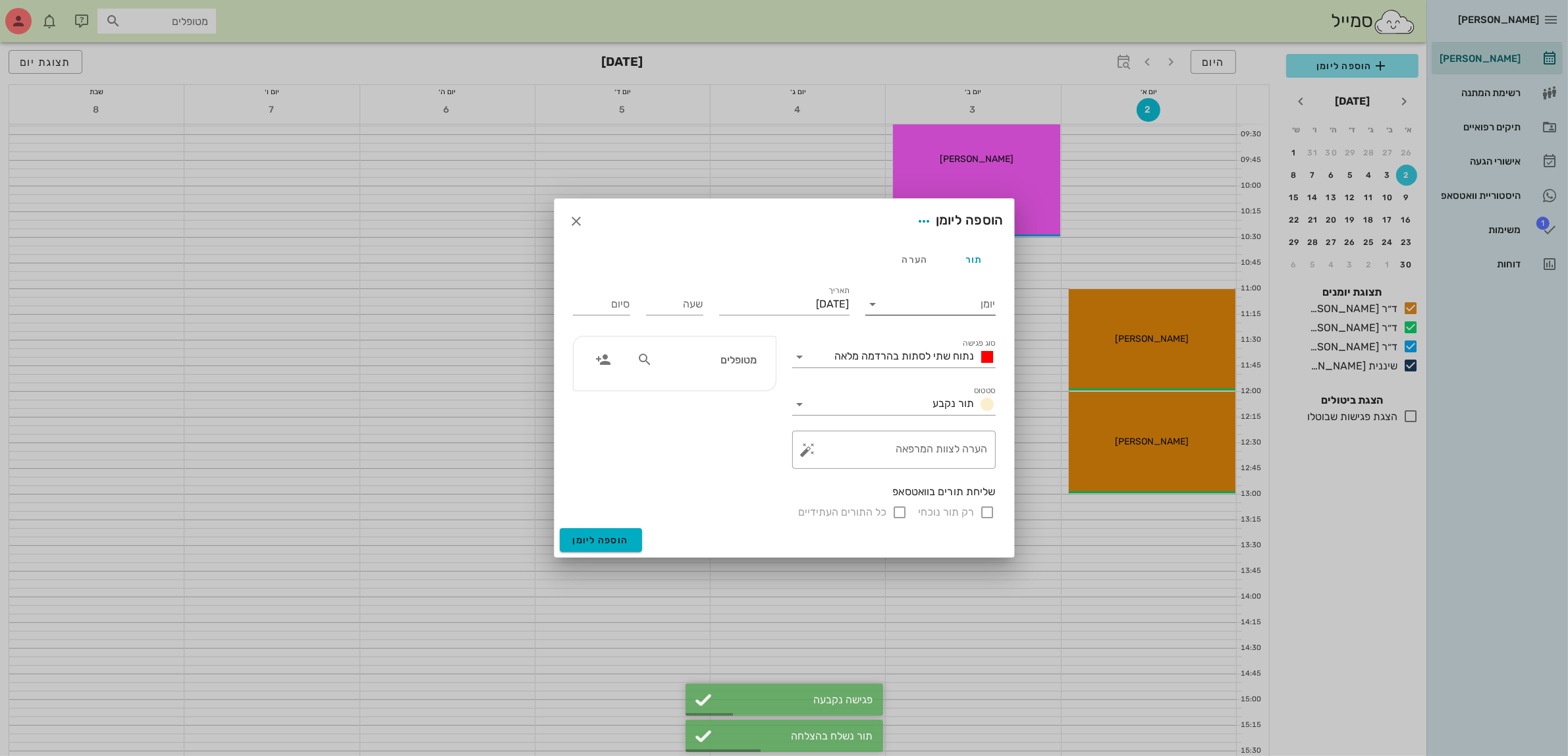
click at [939, 303] on input "יומן" at bounding box center [939, 304] width 112 height 21
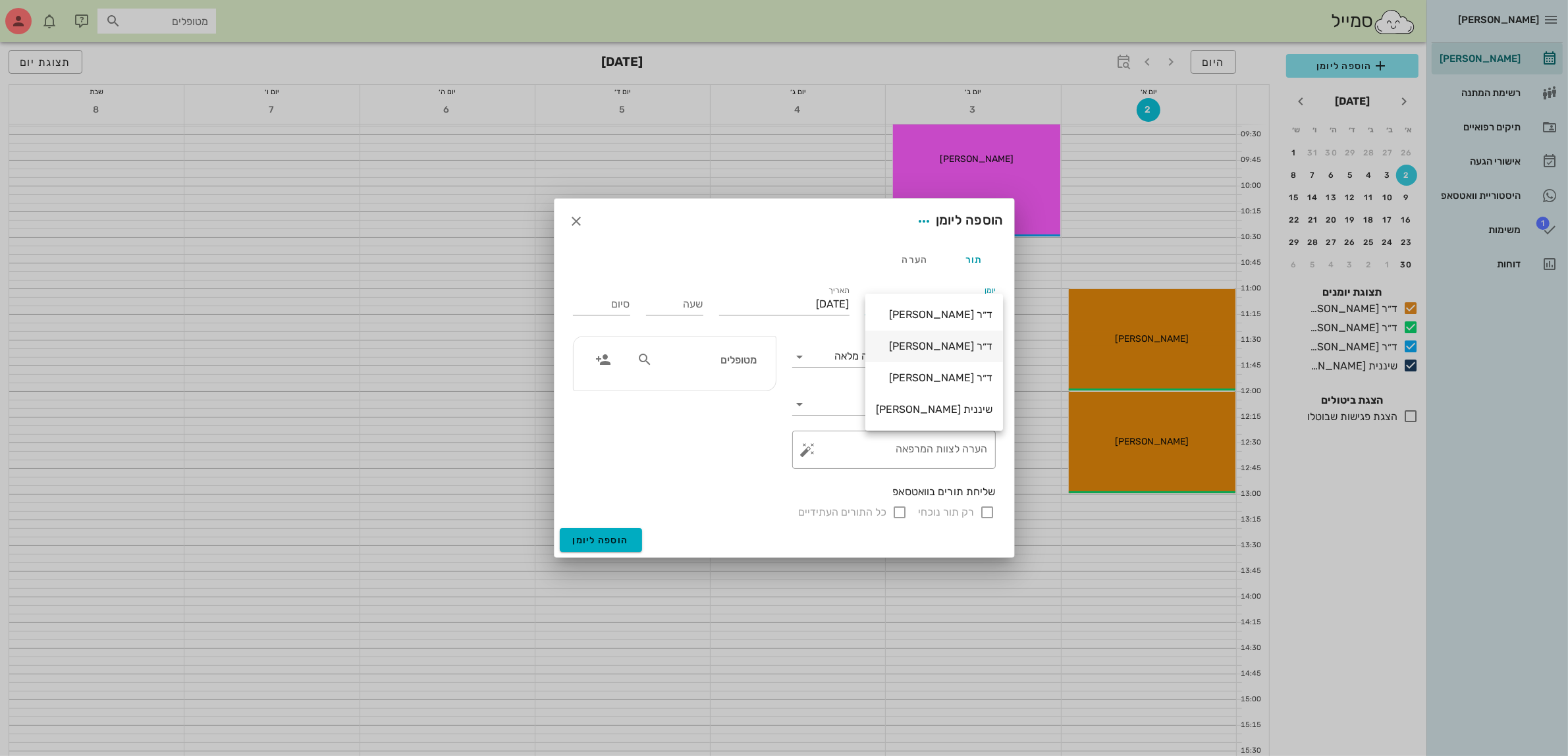
click at [940, 336] on div "ד״ר [PERSON_NAME]" at bounding box center [934, 345] width 117 height 28
click at [936, 353] on span "נתוח שתי לסתות בהרדמה מלאה" at bounding box center [904, 356] width 140 height 13
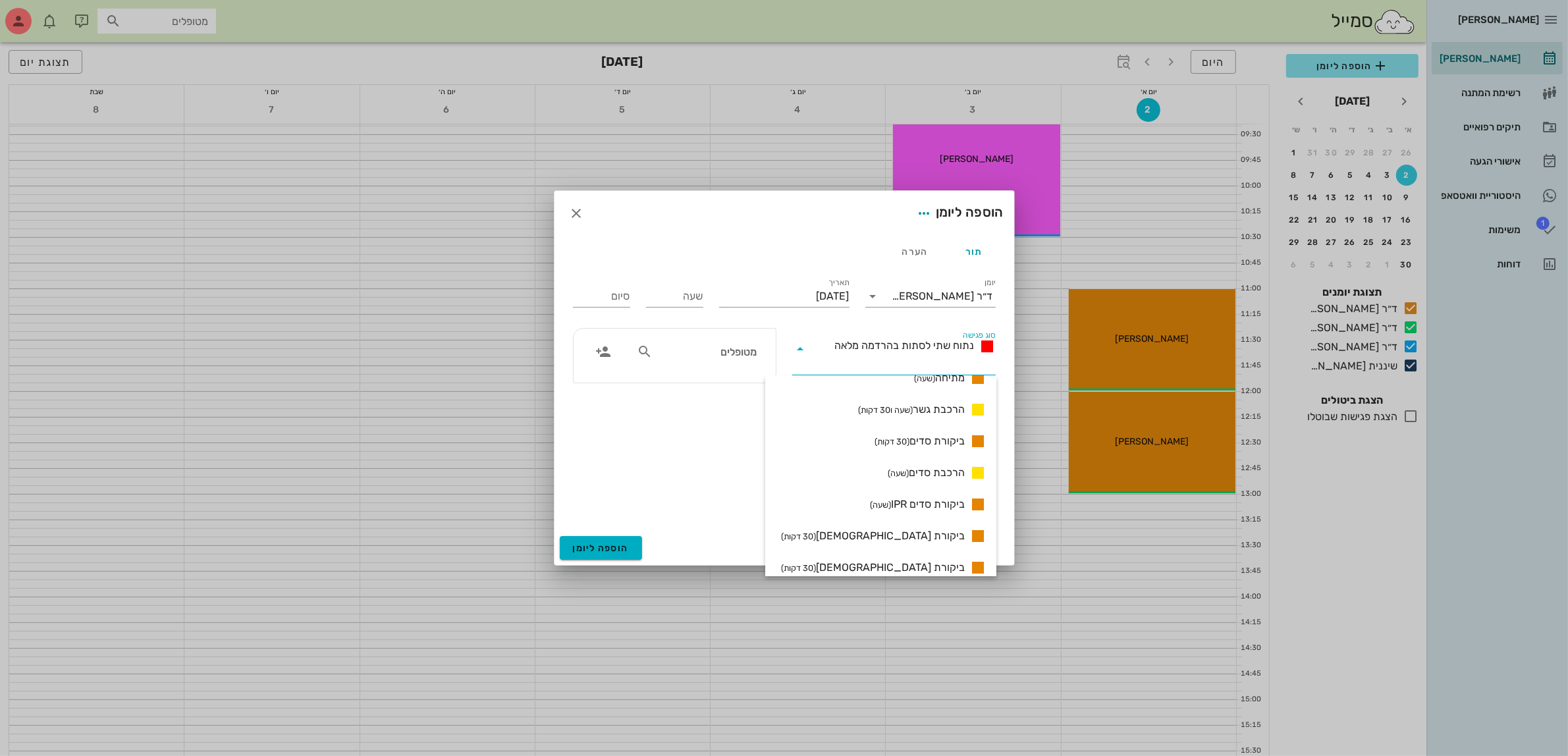
scroll to position [906, 0]
click at [924, 499] on span "ביקורת סדים IPR (שעה)" at bounding box center [917, 503] width 95 height 16
type input "01:00"
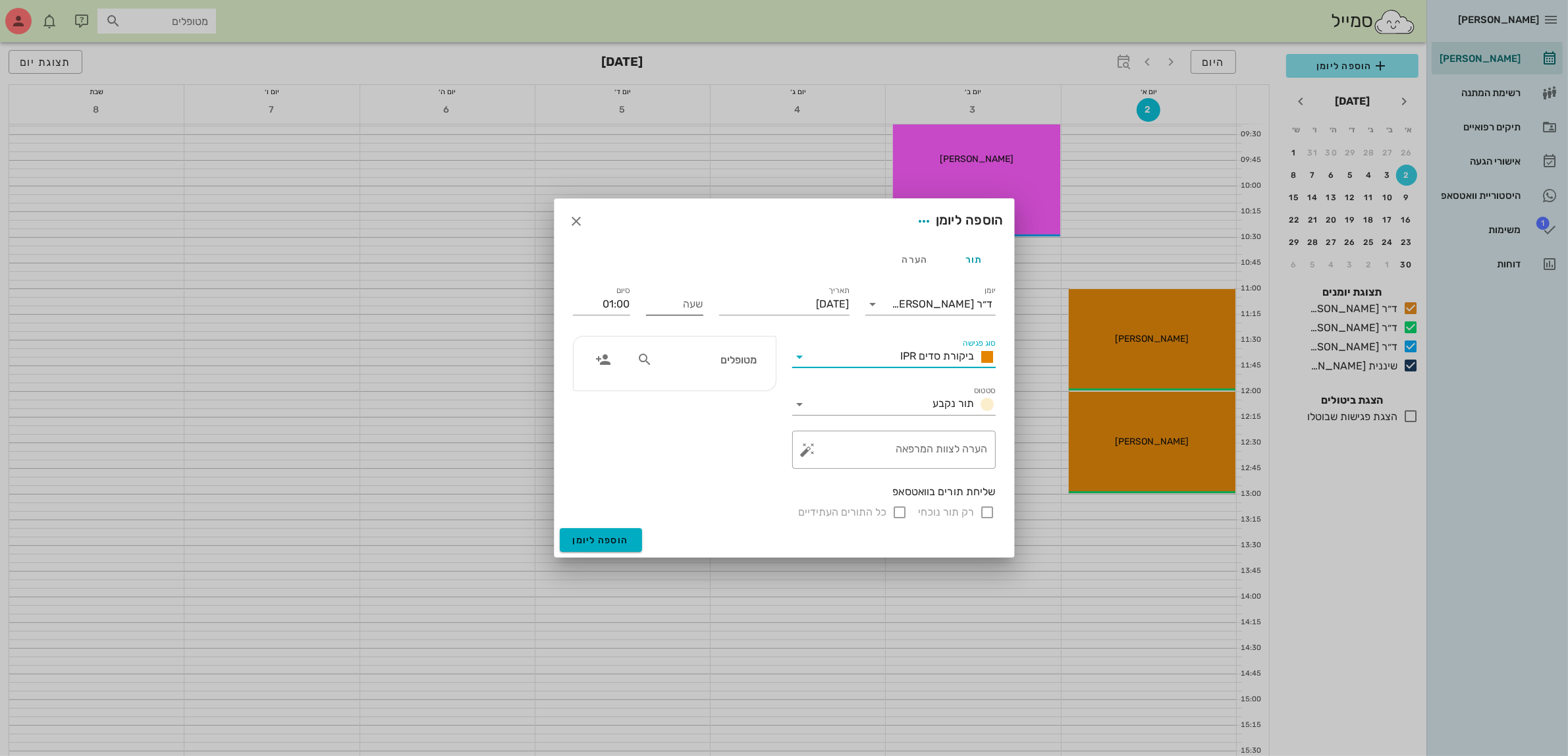
click at [675, 310] on input "שעה" at bounding box center [675, 304] width 58 height 21
type input "13:00"
type input "14:00"
click at [675, 351] on div "[PERSON_NAME] רשימת המתנה תיקים רפואיים אישורי הגעה היסטוריית וואטסאפ 1 משימות …" at bounding box center [784, 535] width 1568 height 1563
click at [676, 352] on input "text" at bounding box center [705, 359] width 101 height 17
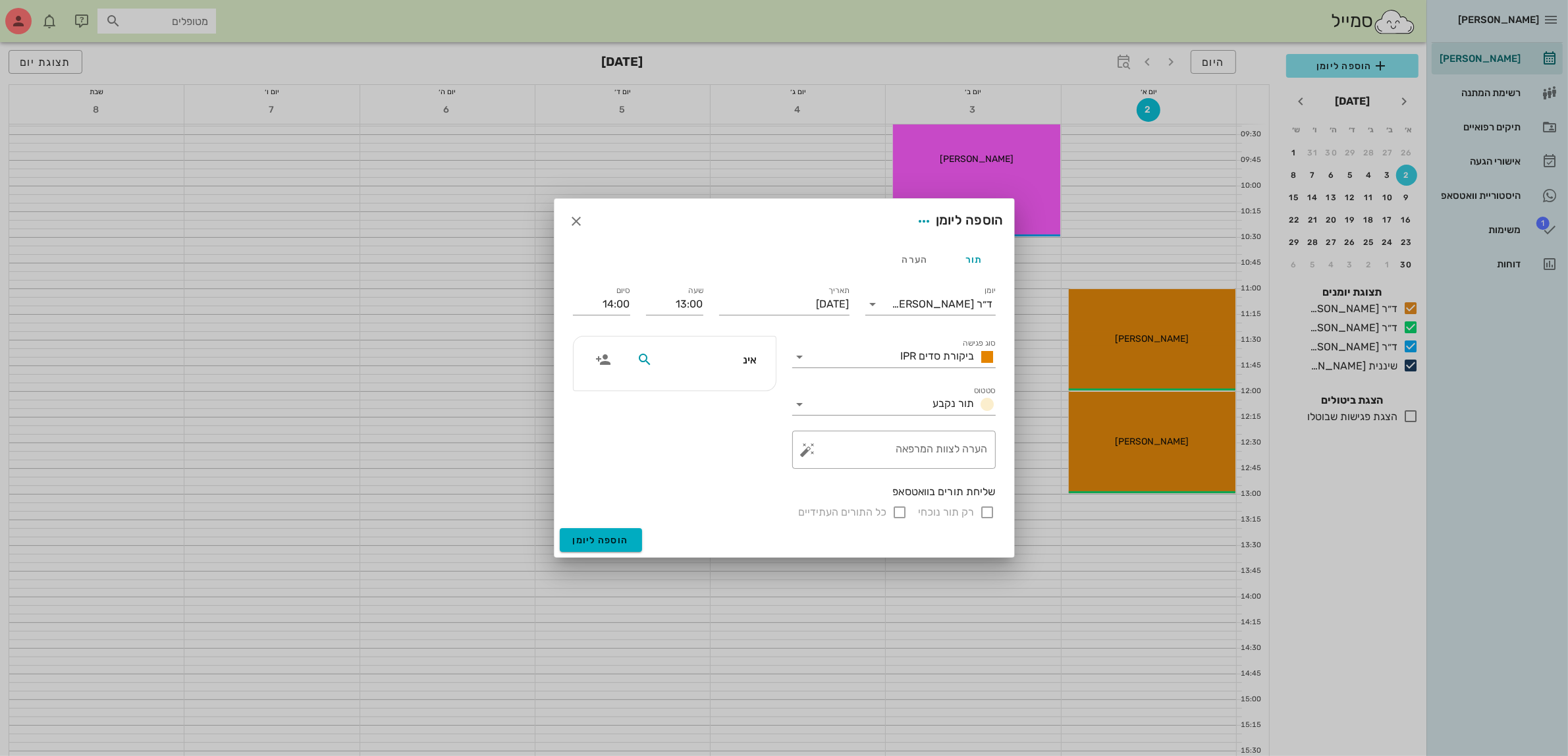
type input "אינת"
click at [724, 400] on div "0524876446" at bounding box center [689, 400] width 133 height 10
click at [982, 505] on input "רק תור נוכחי" at bounding box center [988, 512] width 16 height 16
checkbox input "false"
click at [598, 539] on span "הוספה ליומן" at bounding box center [601, 540] width 56 height 11
